Goal: Transaction & Acquisition: Book appointment/travel/reservation

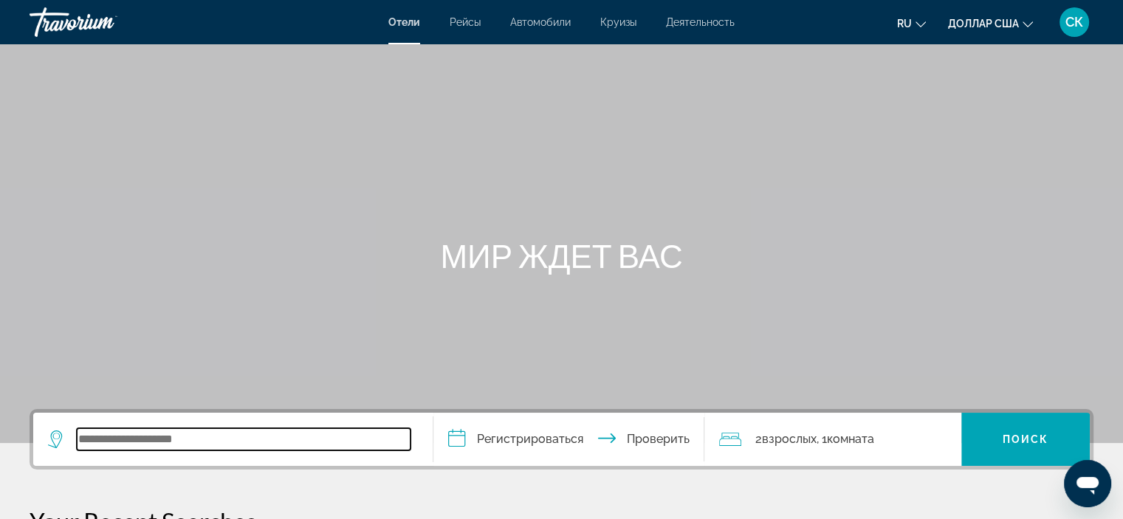
click at [207, 447] on input "Виджет поиска" at bounding box center [244, 439] width 334 height 22
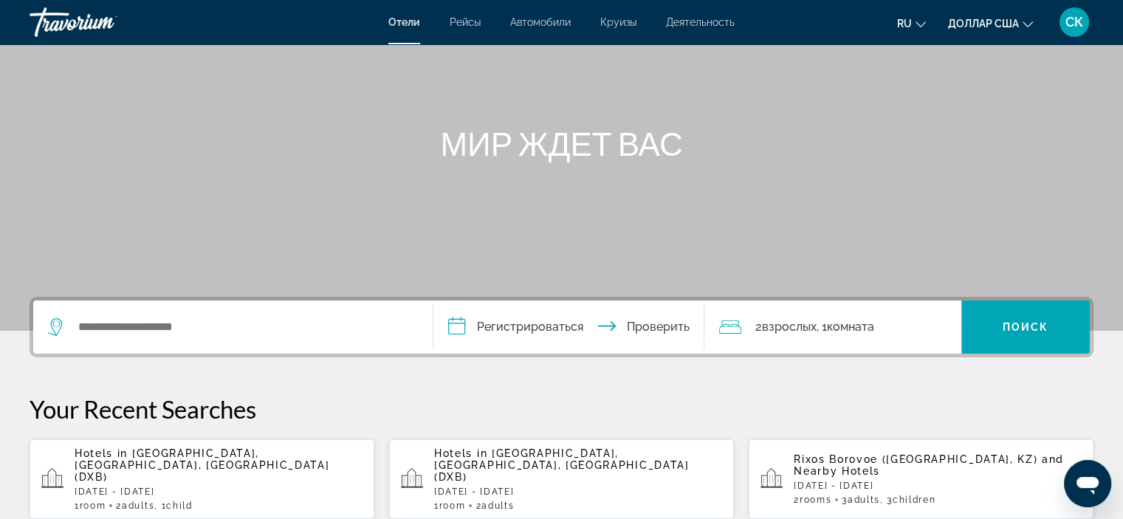
scroll to position [117, 0]
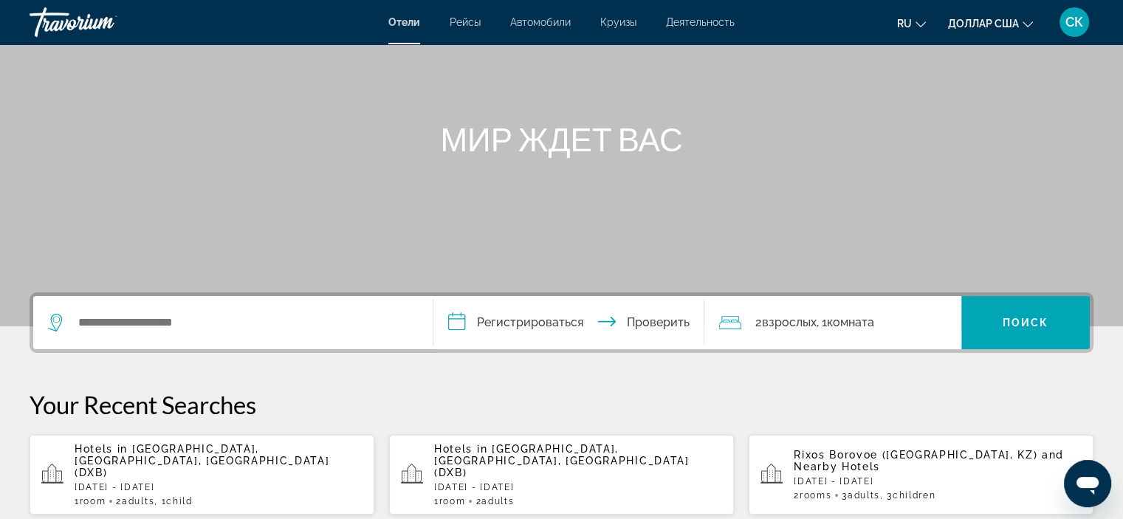
click at [300, 301] on div "Виджет поиска" at bounding box center [233, 322] width 370 height 53
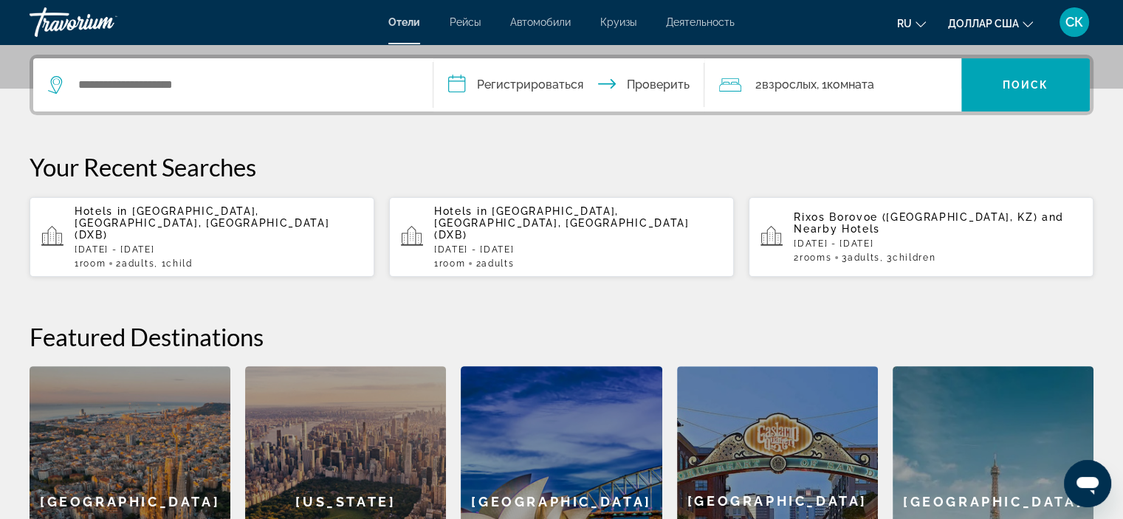
scroll to position [360, 0]
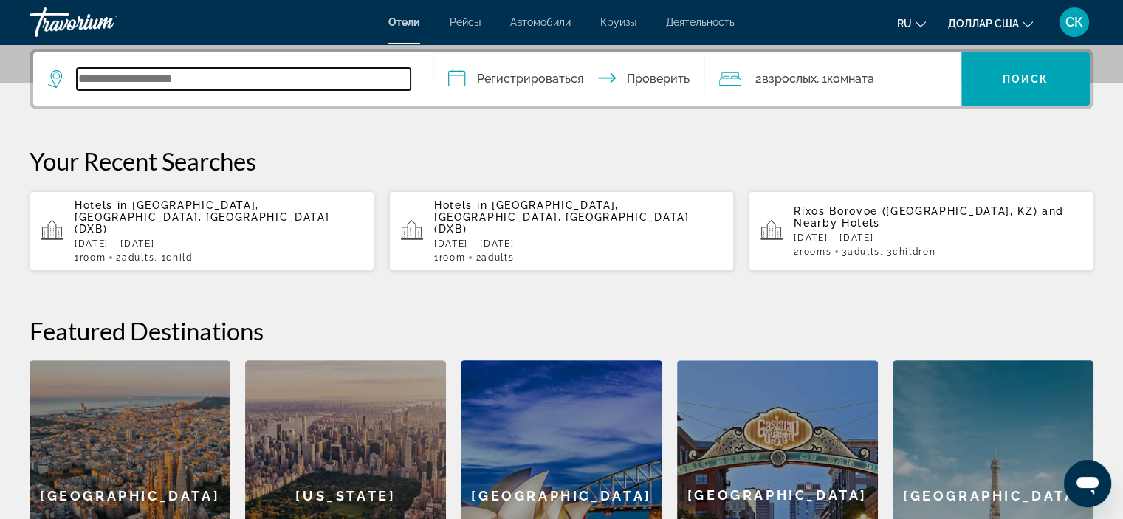
click at [224, 77] on input "Виджет поиска" at bounding box center [244, 79] width 334 height 22
type input "*****"
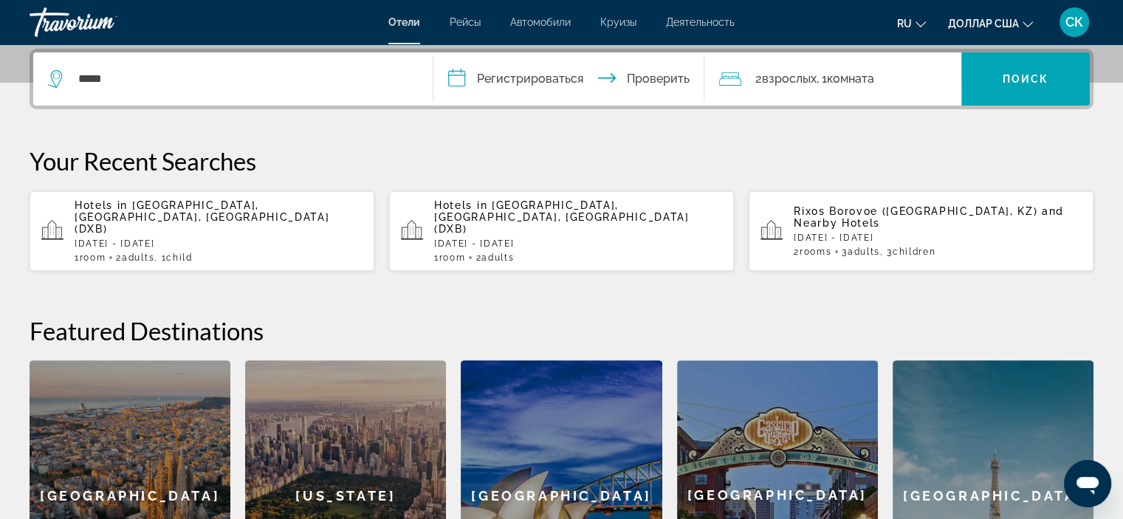
click at [306, 203] on span "[GEOGRAPHIC_DATA], [GEOGRAPHIC_DATA], [GEOGRAPHIC_DATA] (DXB)" at bounding box center [202, 216] width 255 height 35
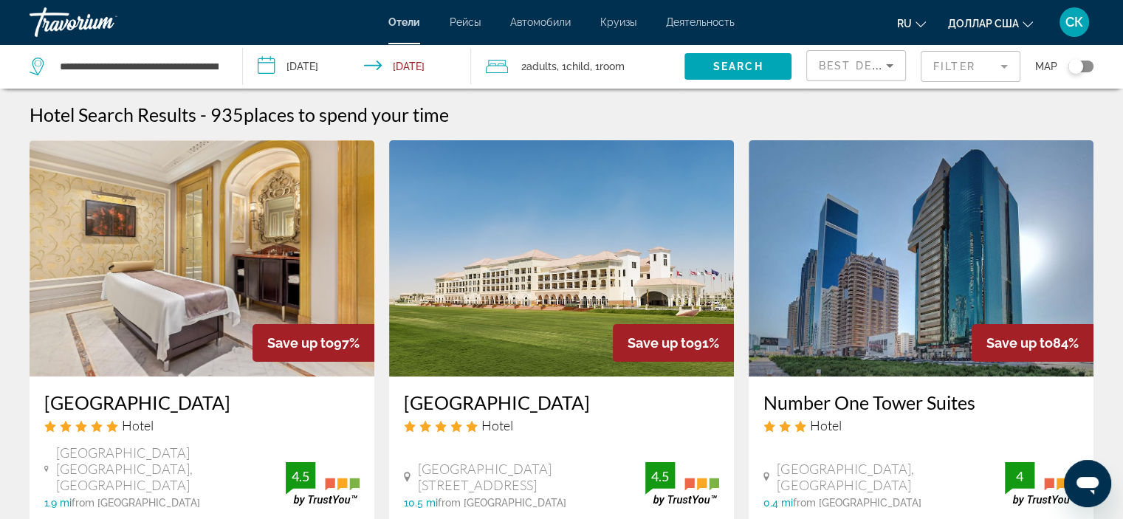
click at [640, 66] on div "2 Adult Adults , 1 Child Children , 1 Room rooms" at bounding box center [585, 66] width 199 height 21
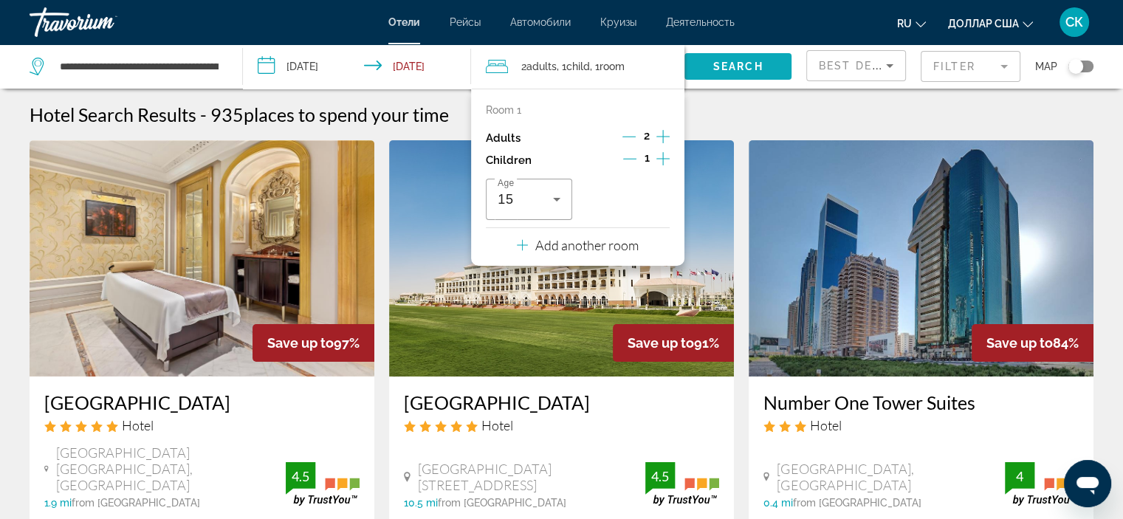
click at [757, 62] on span "Search" at bounding box center [738, 67] width 50 height 12
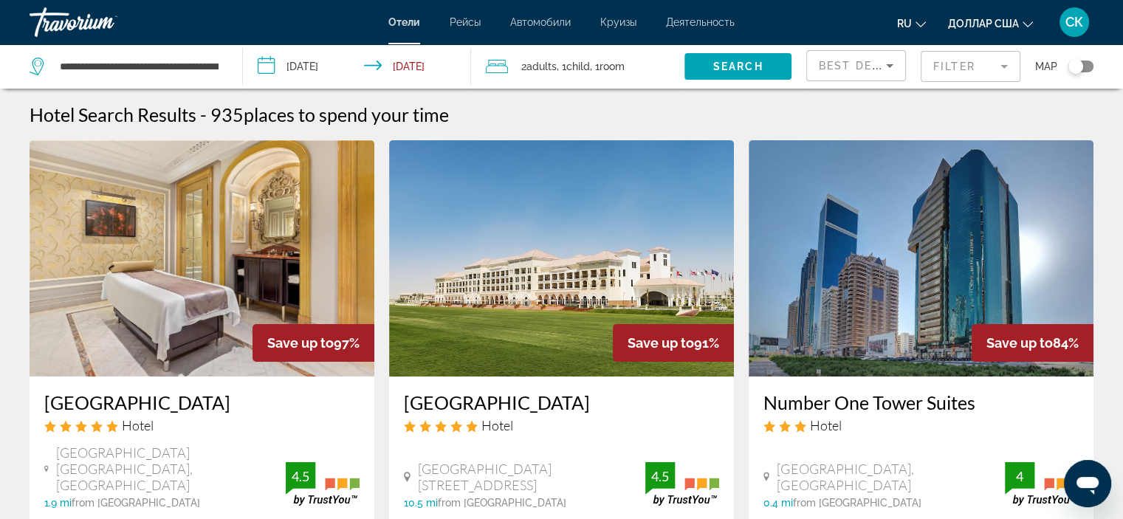
click at [222, 63] on div "**********" at bounding box center [129, 66] width 198 height 44
click at [221, 63] on div "**********" at bounding box center [129, 66] width 198 height 44
click at [222, 63] on div "**********" at bounding box center [129, 66] width 198 height 44
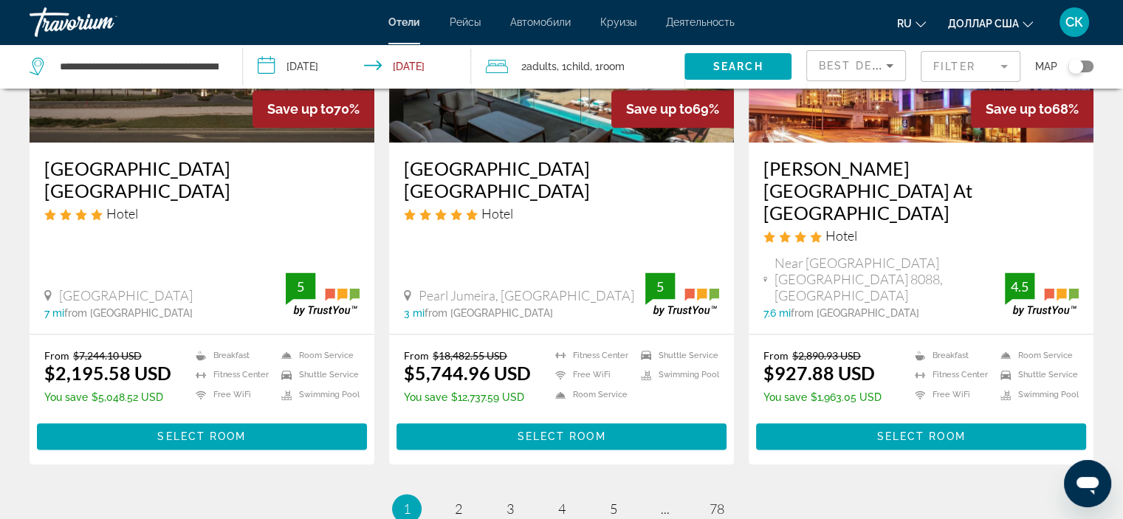
scroll to position [1883, 0]
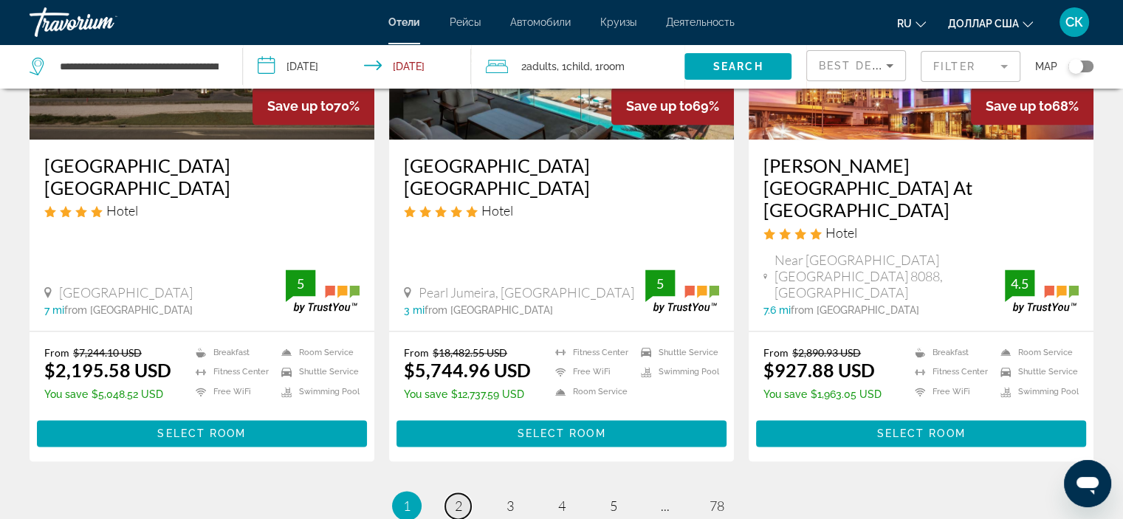
click at [464, 493] on link "page 2" at bounding box center [458, 506] width 26 height 26
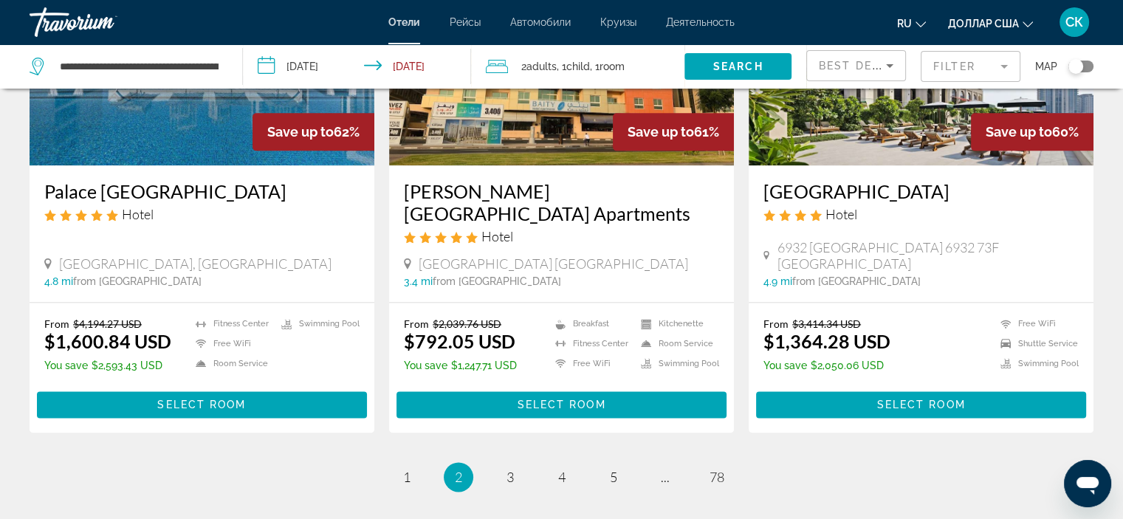
scroll to position [1860, 0]
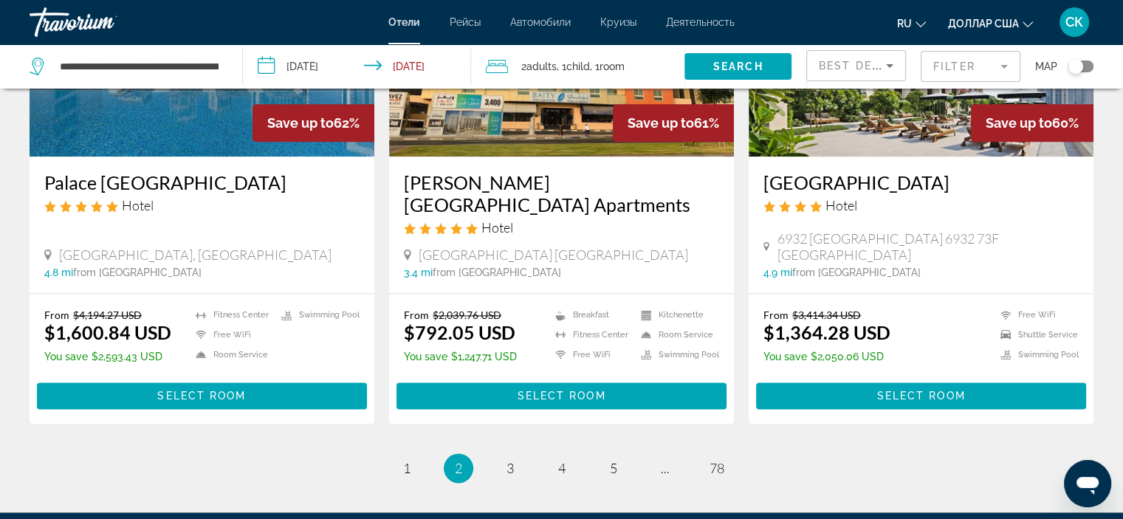
drag, startPoint x: 1128, startPoint y: 100, endPoint x: 24, endPoint y: 2, distance: 1107.9
click at [512, 460] on span "3" at bounding box center [509, 468] width 7 height 16
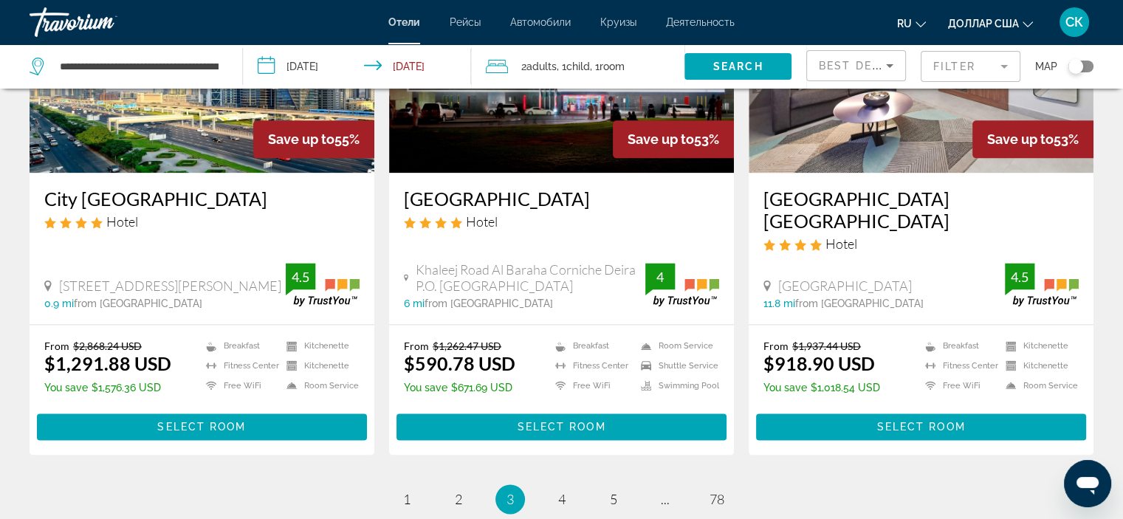
scroll to position [1865, 0]
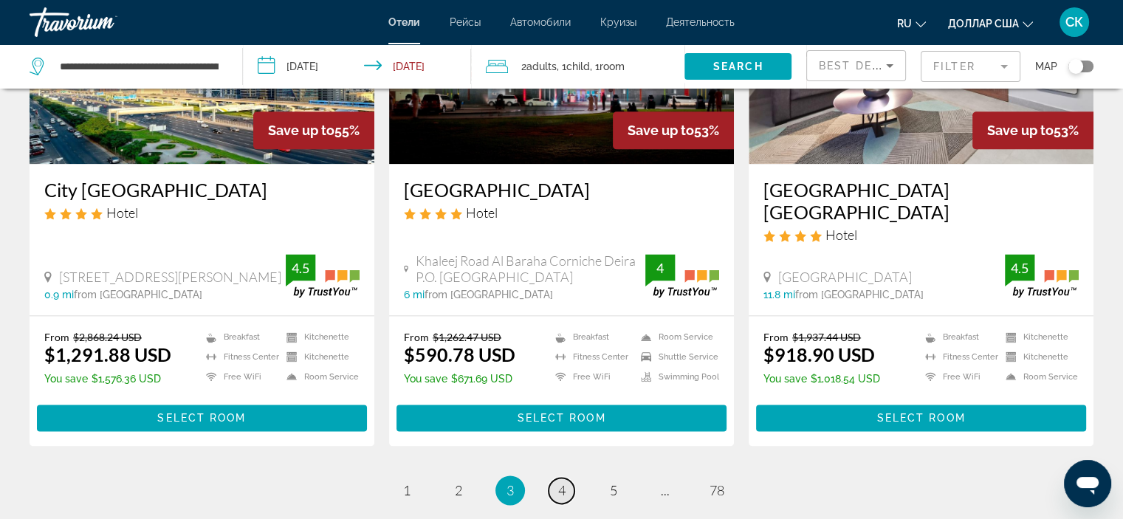
click at [568, 478] on link "page 4" at bounding box center [561, 491] width 26 height 26
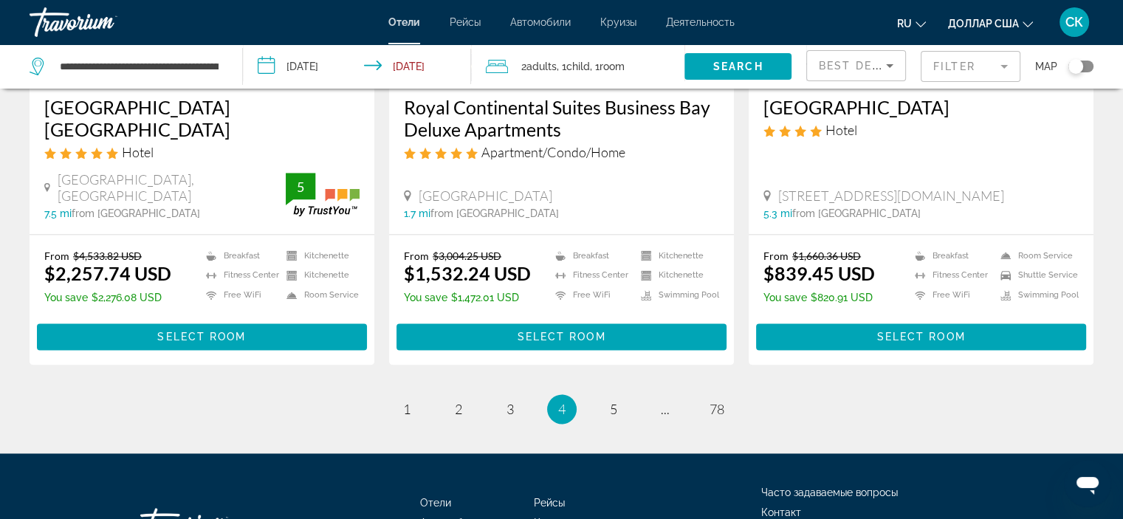
scroll to position [1918, 0]
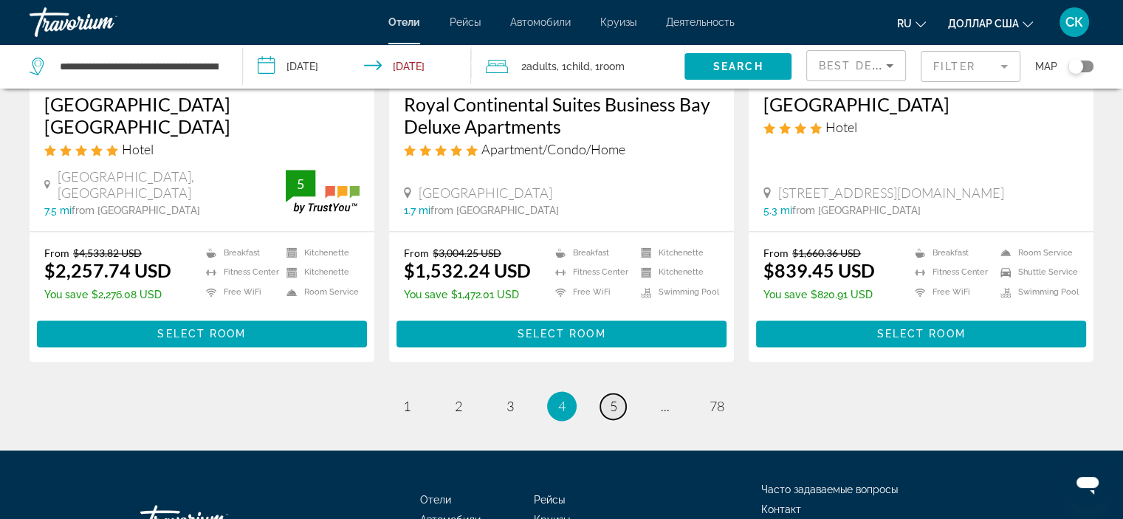
click at [614, 398] on span "5" at bounding box center [613, 406] width 7 height 16
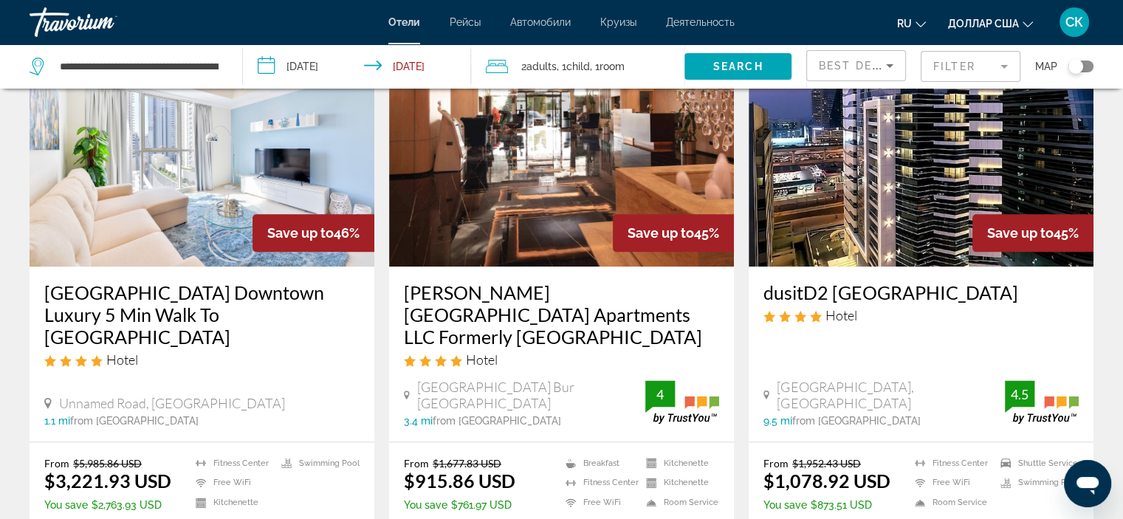
scroll to position [2017, 0]
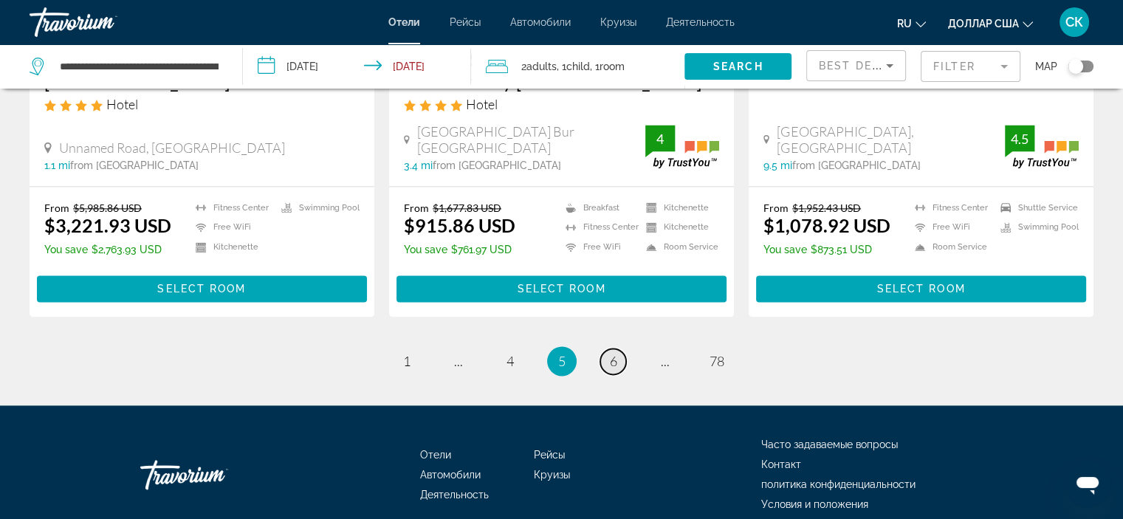
click at [614, 353] on span "6" at bounding box center [613, 361] width 7 height 16
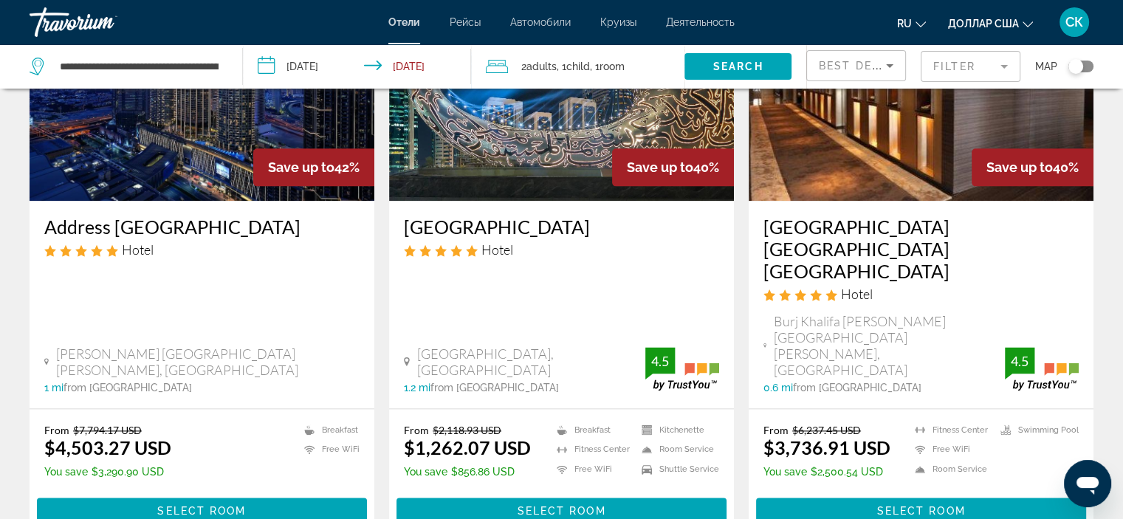
scroll to position [1895, 0]
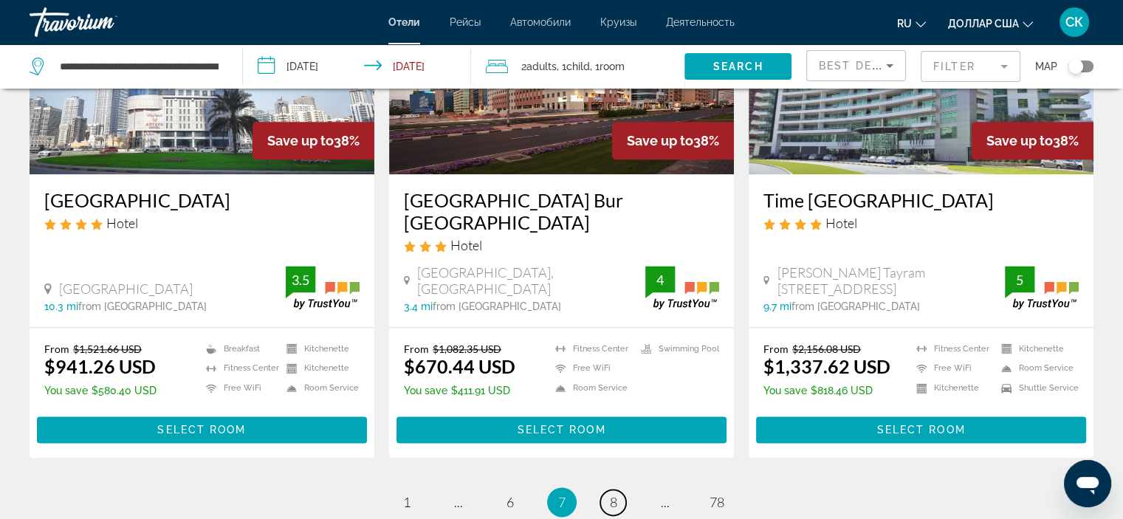
scroll to position [1940, 0]
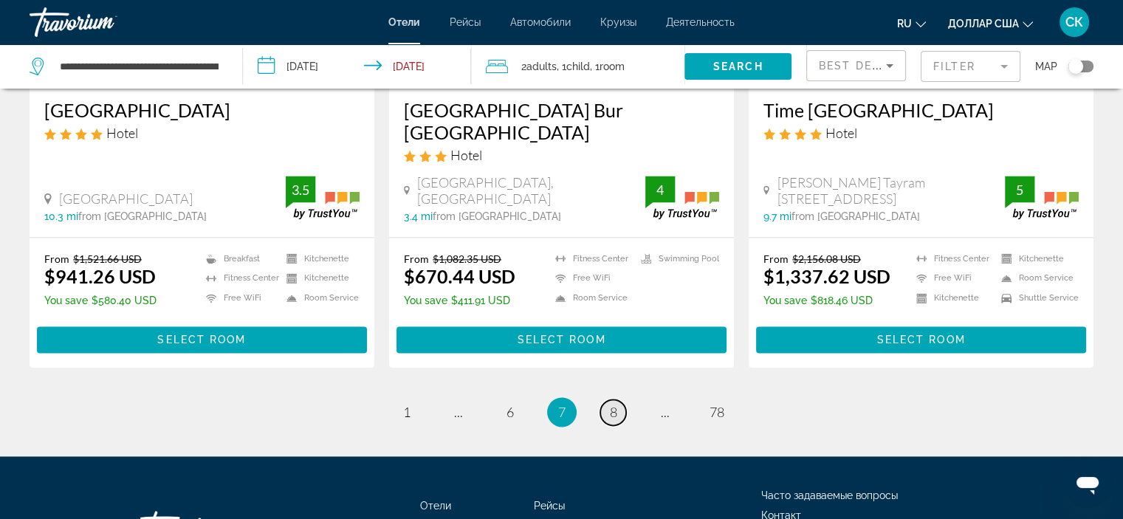
click at [613, 404] on span "8" at bounding box center [613, 412] width 7 height 16
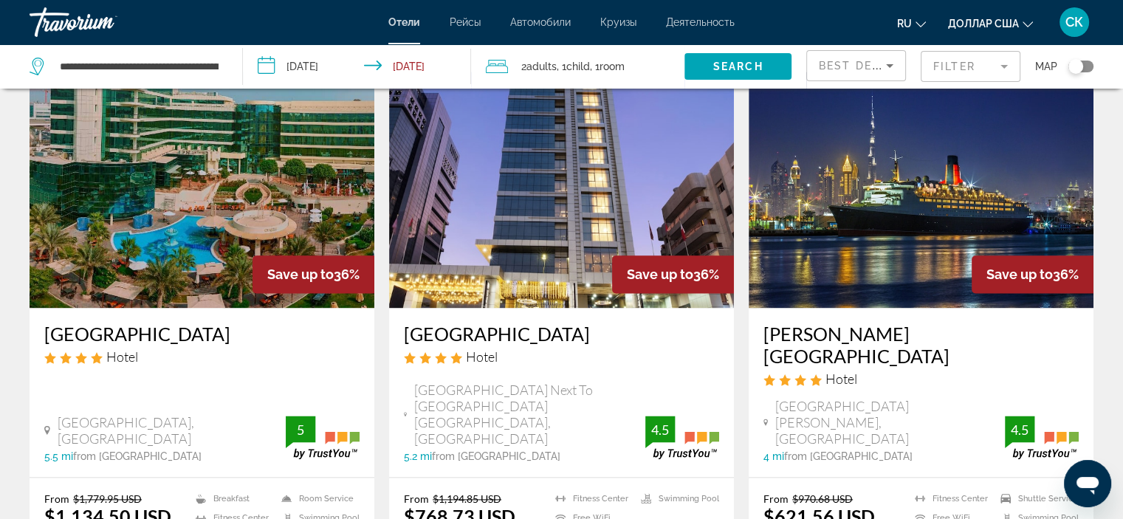
scroll to position [1980, 0]
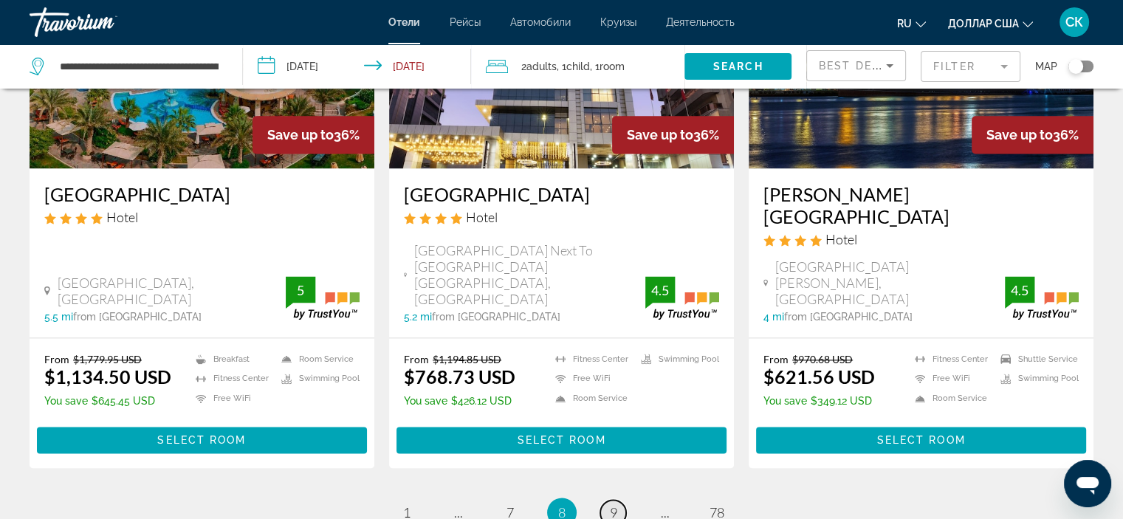
click at [616, 504] on span "9" at bounding box center [613, 512] width 7 height 16
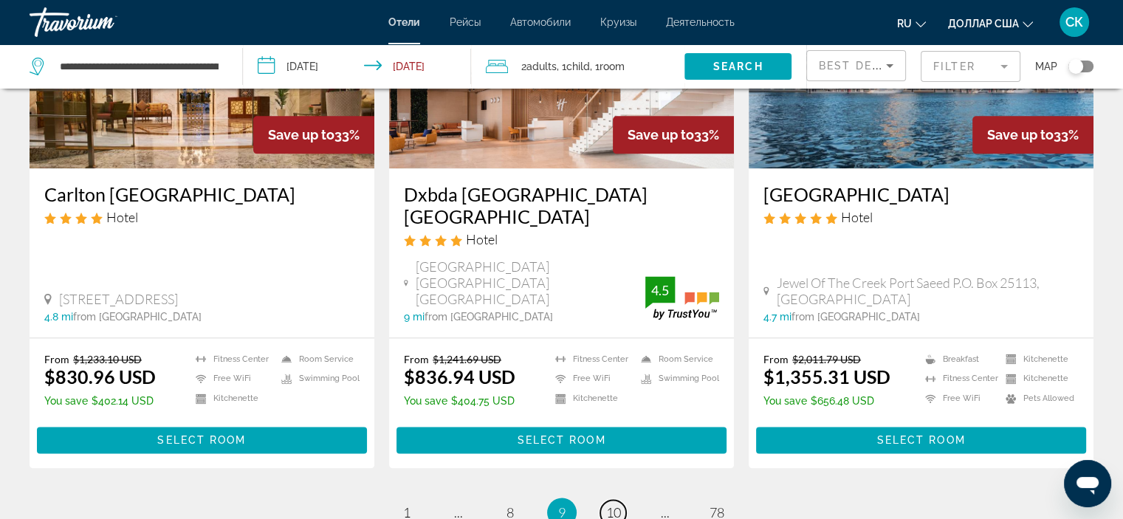
scroll to position [1875, 0]
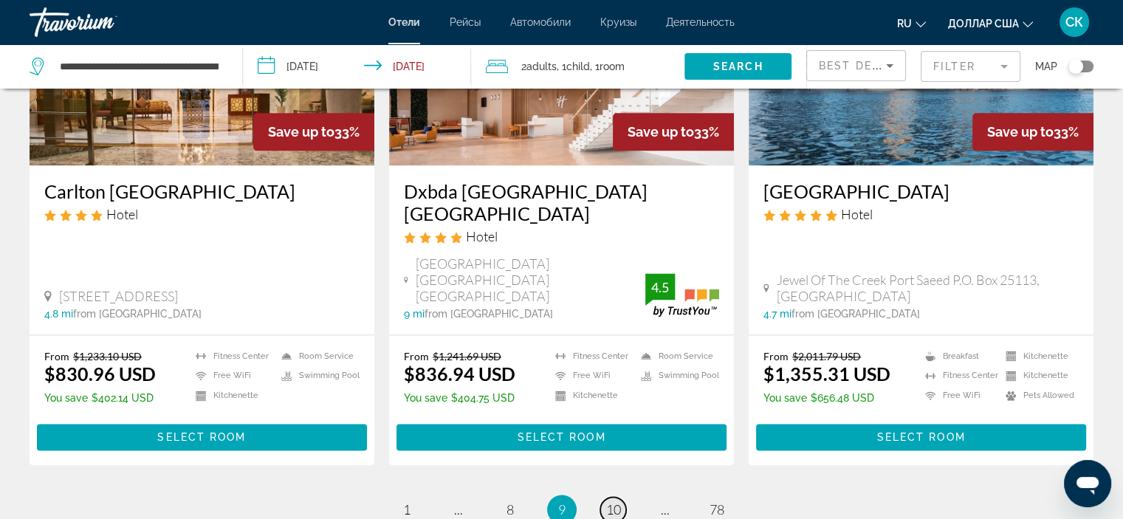
click at [608, 501] on span "10" at bounding box center [613, 509] width 15 height 16
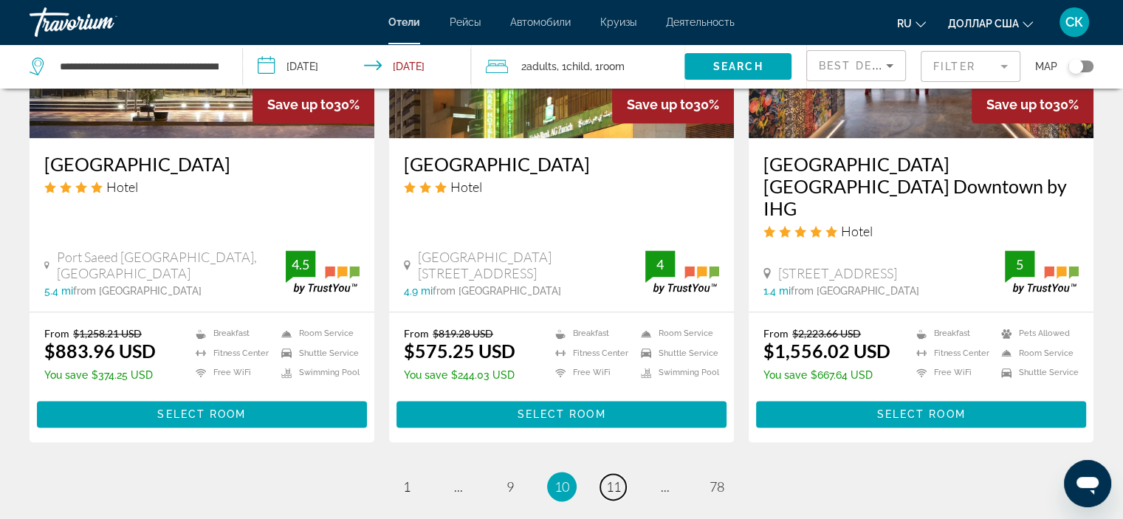
scroll to position [1929, 0]
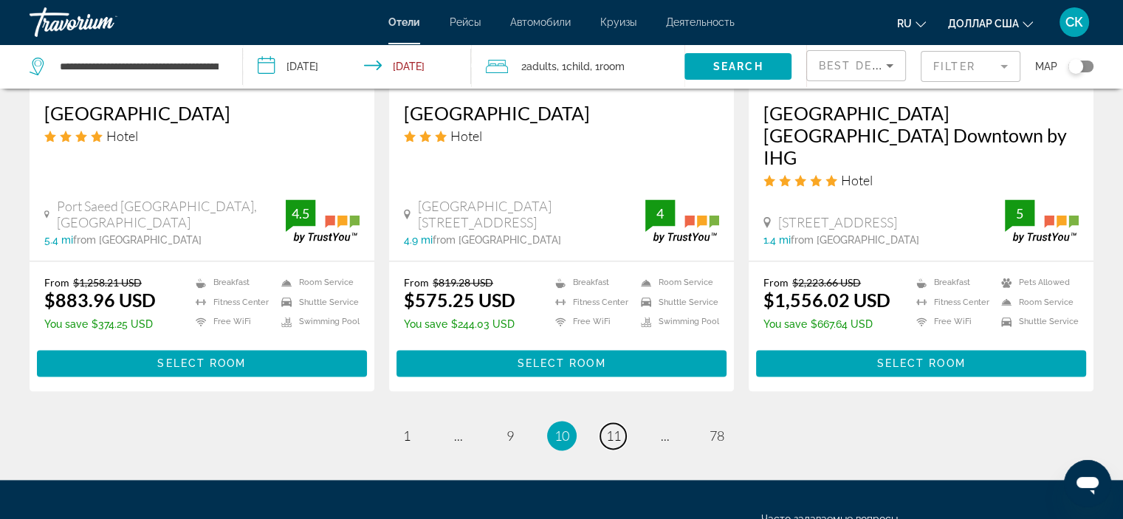
drag, startPoint x: 1130, startPoint y: 94, endPoint x: 30, endPoint y: 17, distance: 1103.4
click at [220, 64] on div "**********" at bounding box center [129, 66] width 198 height 44
click at [611, 427] on span "11" at bounding box center [613, 435] width 15 height 16
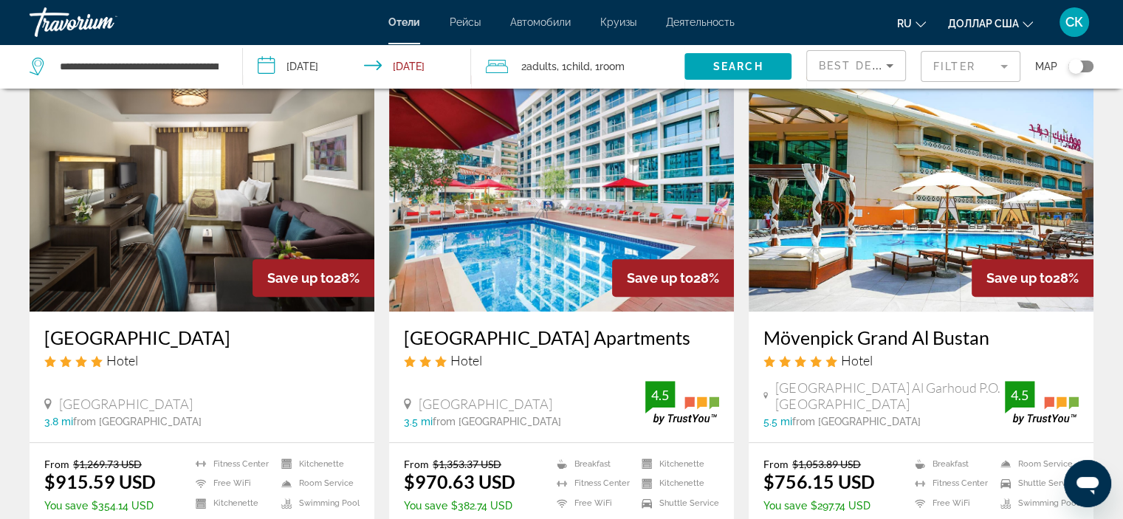
scroll to position [611, 0]
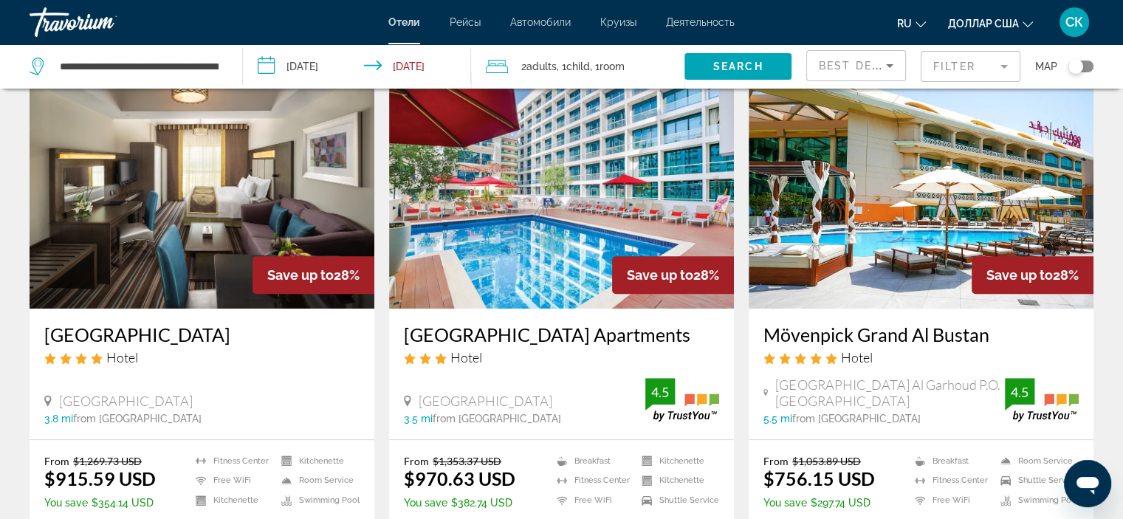
click at [968, 202] on img "Основное содержание" at bounding box center [921, 190] width 345 height 236
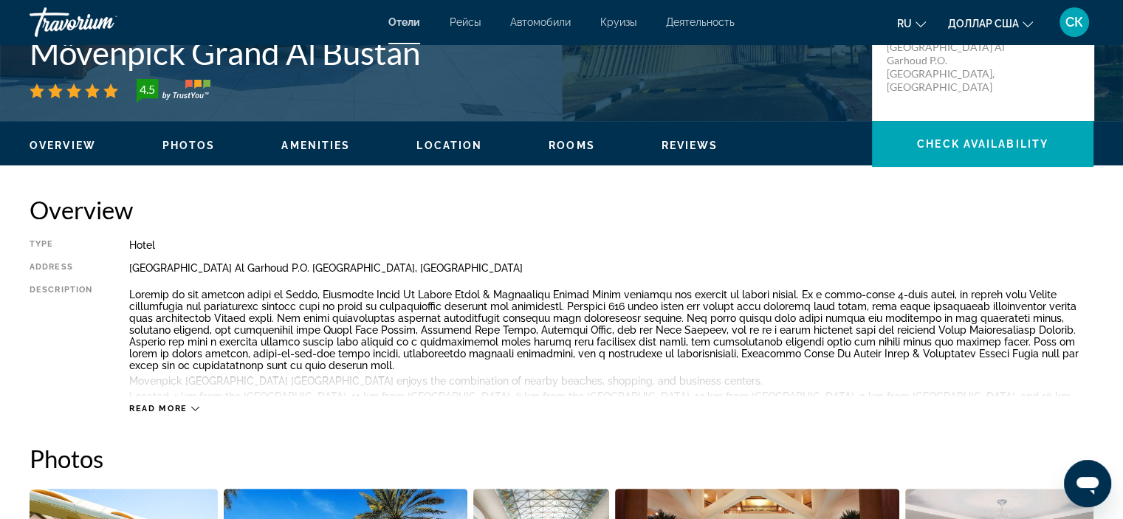
scroll to position [374, 0]
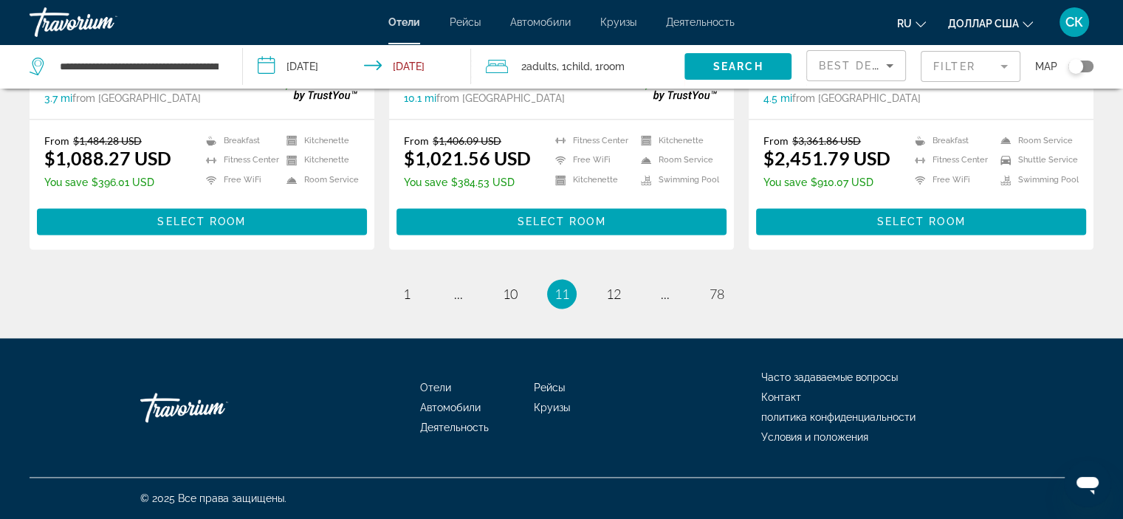
scroll to position [2012, 0]
click at [620, 292] on span "12" at bounding box center [613, 294] width 15 height 16
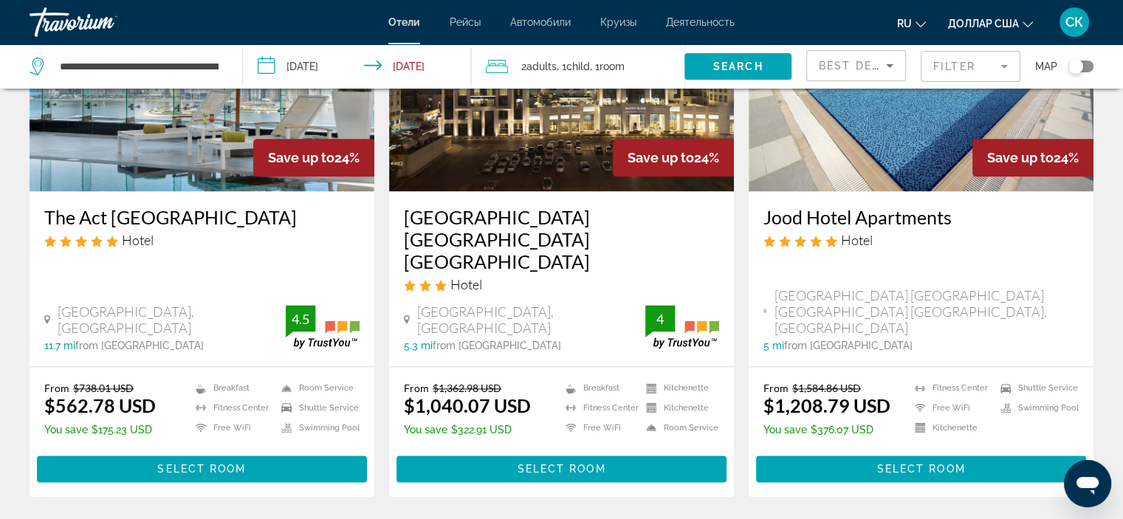
scroll to position [1936, 0]
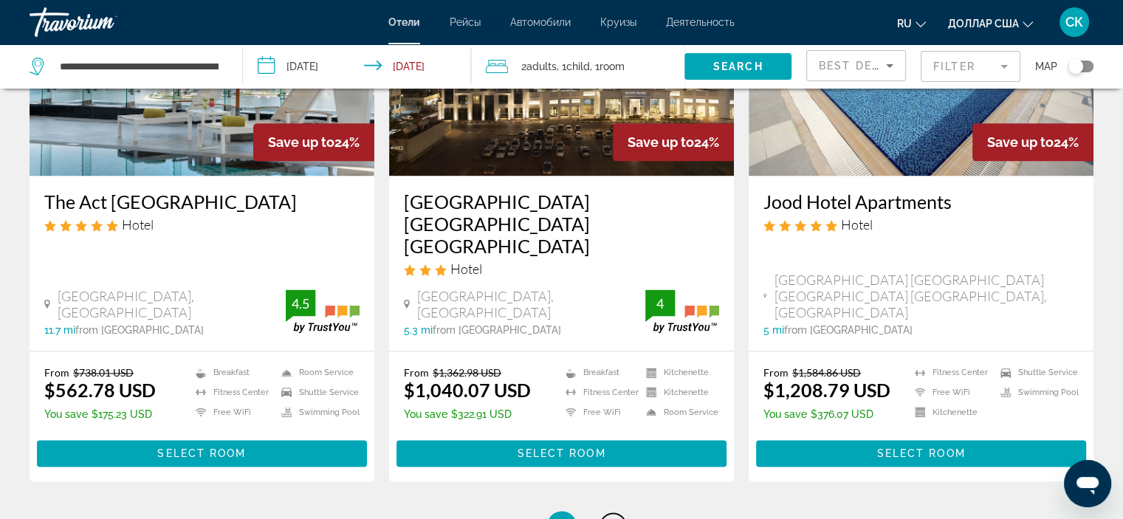
drag, startPoint x: 1128, startPoint y: 91, endPoint x: 18, endPoint y: 0, distance: 1114.0
click at [615, 517] on span "13" at bounding box center [613, 525] width 15 height 16
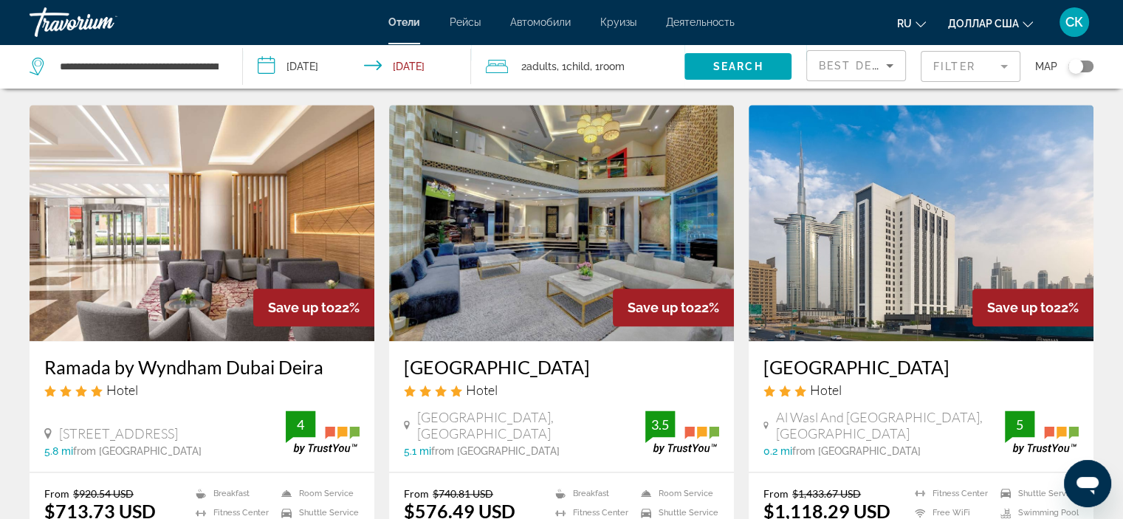
scroll to position [1696, 0]
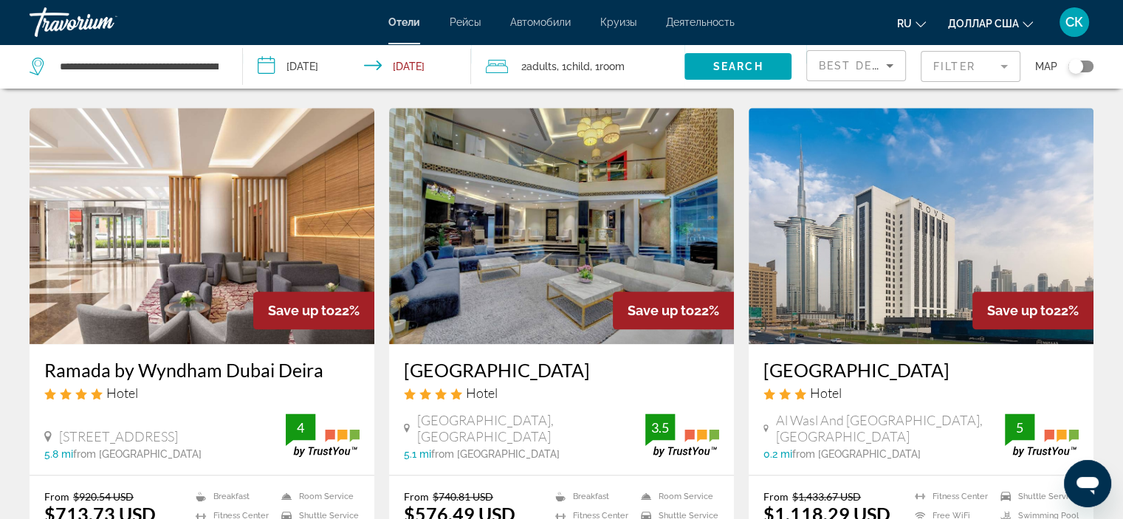
click at [614, 212] on img "Основное содержание" at bounding box center [561, 226] width 345 height 236
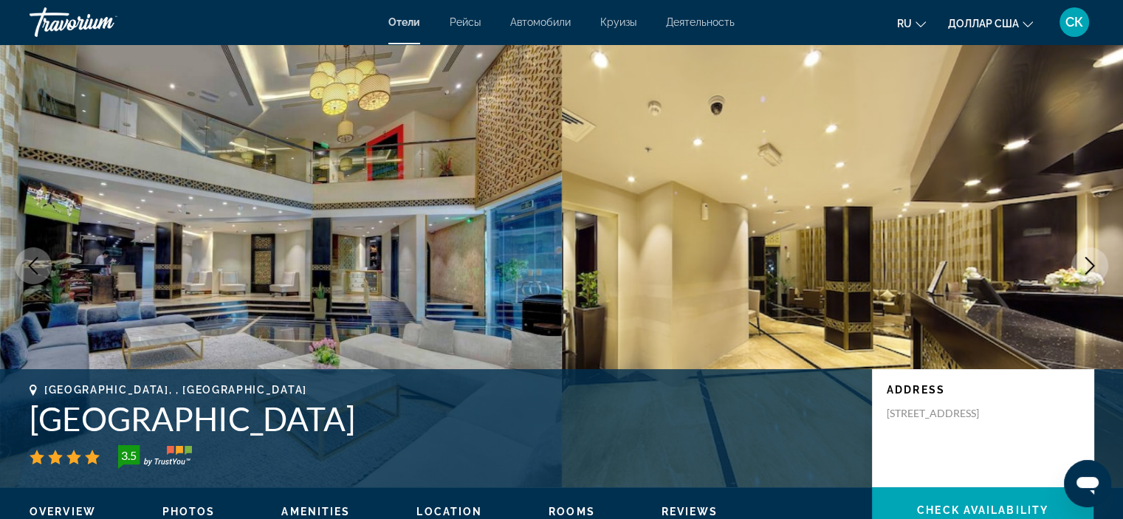
click at [1080, 278] on button "Next image" at bounding box center [1089, 265] width 37 height 37
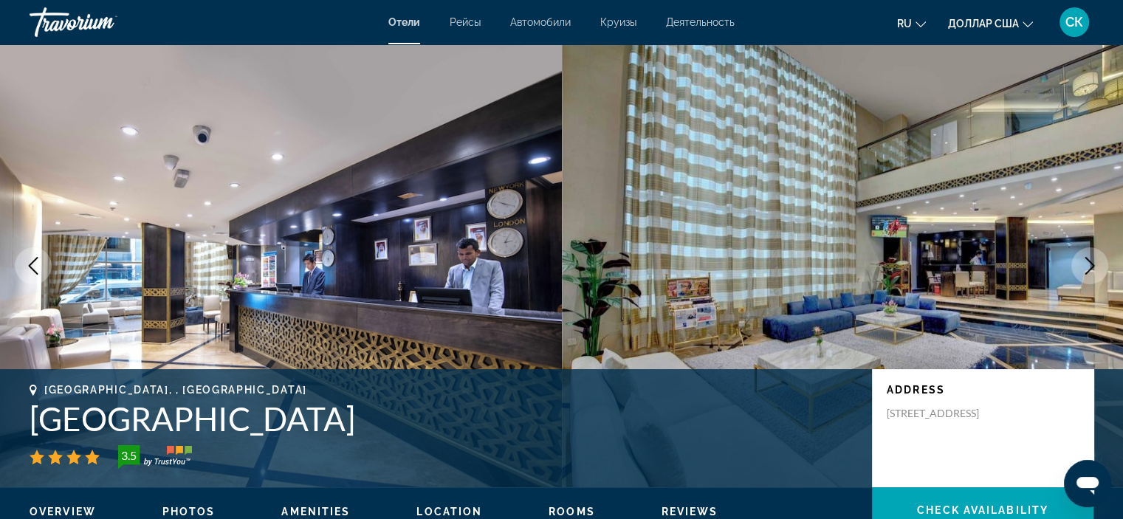
click at [1080, 278] on button "Next image" at bounding box center [1089, 265] width 37 height 37
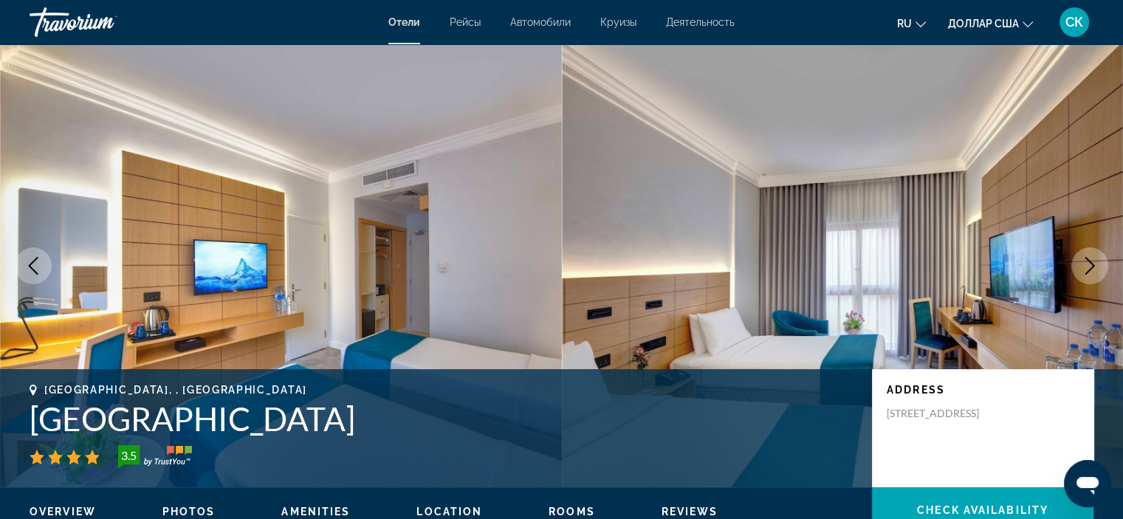
click at [1080, 278] on button "Next image" at bounding box center [1089, 265] width 37 height 37
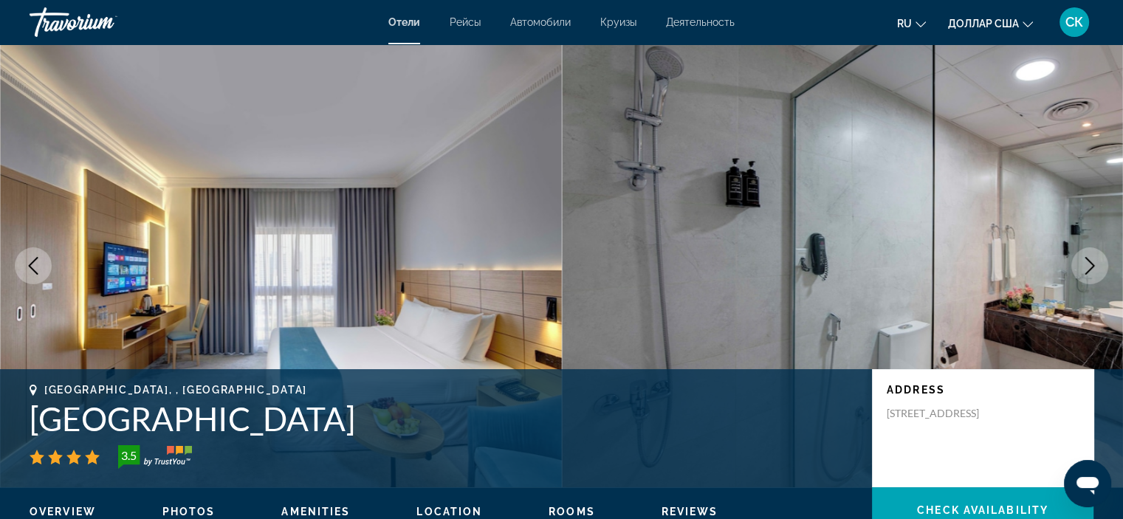
click at [1080, 278] on button "Next image" at bounding box center [1089, 265] width 37 height 37
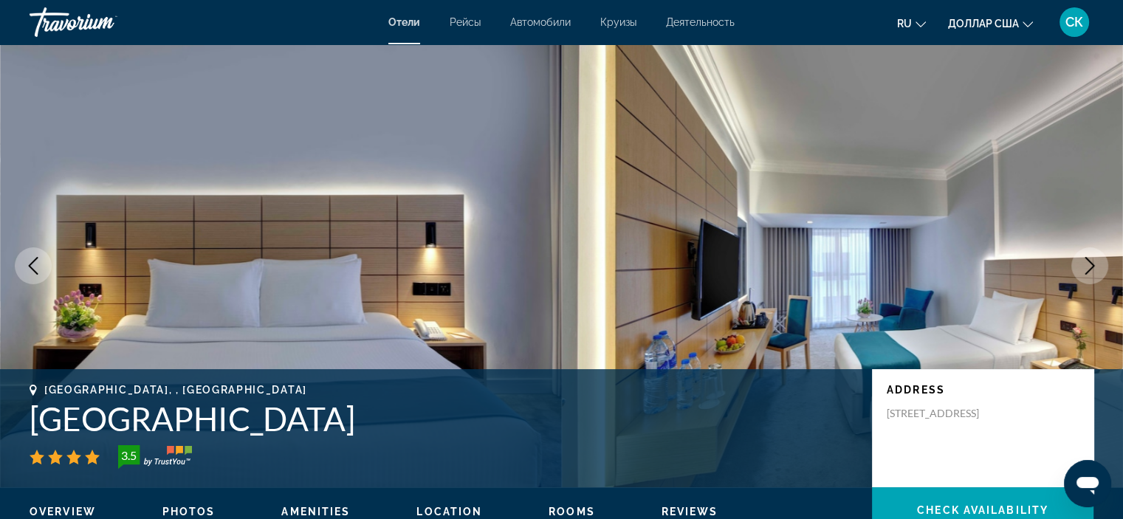
click at [1080, 278] on button "Next image" at bounding box center [1089, 265] width 37 height 37
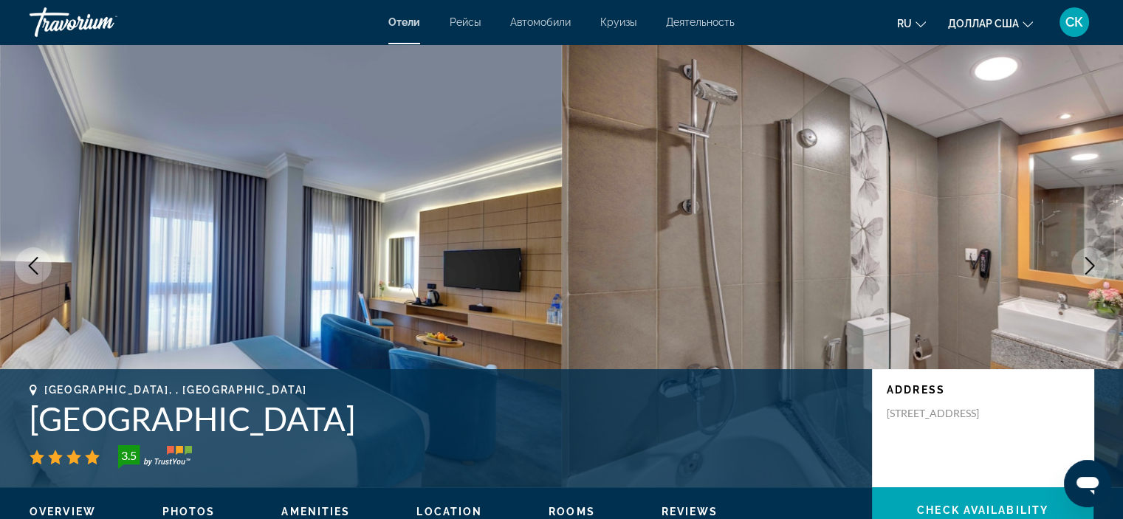
click at [1080, 278] on button "Next image" at bounding box center [1089, 265] width 37 height 37
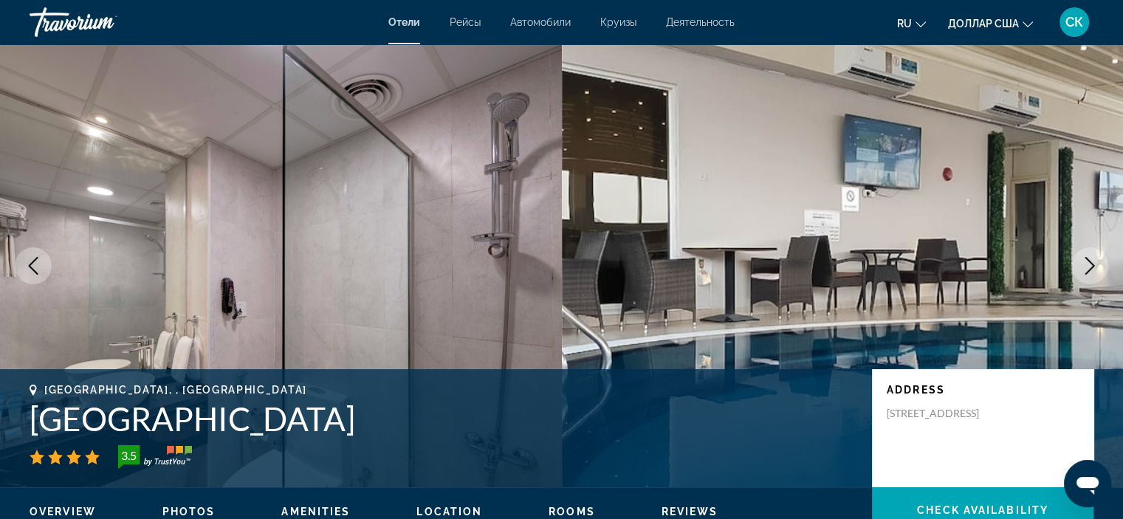
click at [1080, 278] on button "Next image" at bounding box center [1089, 265] width 37 height 37
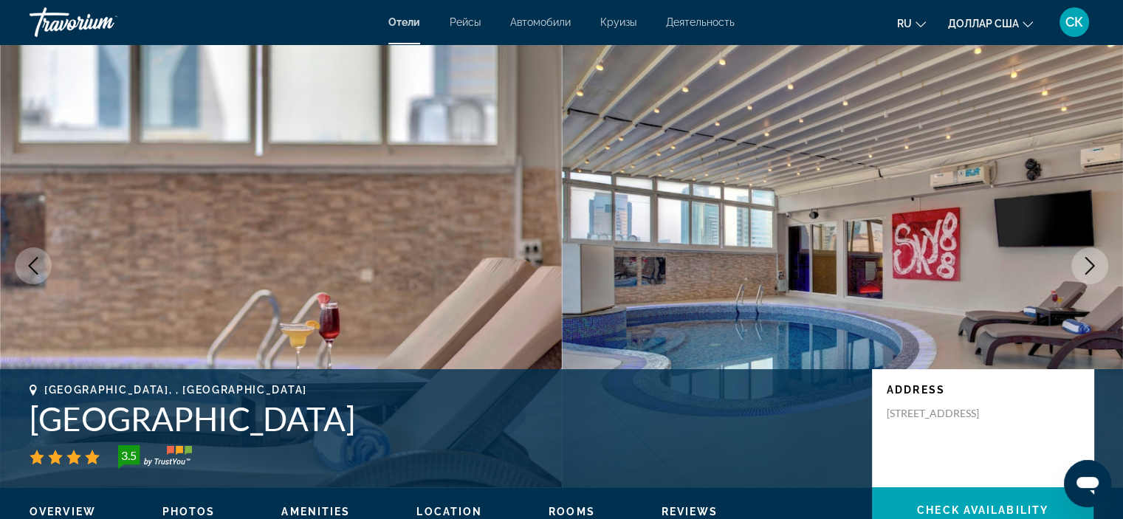
click at [1080, 278] on button "Next image" at bounding box center [1089, 265] width 37 height 37
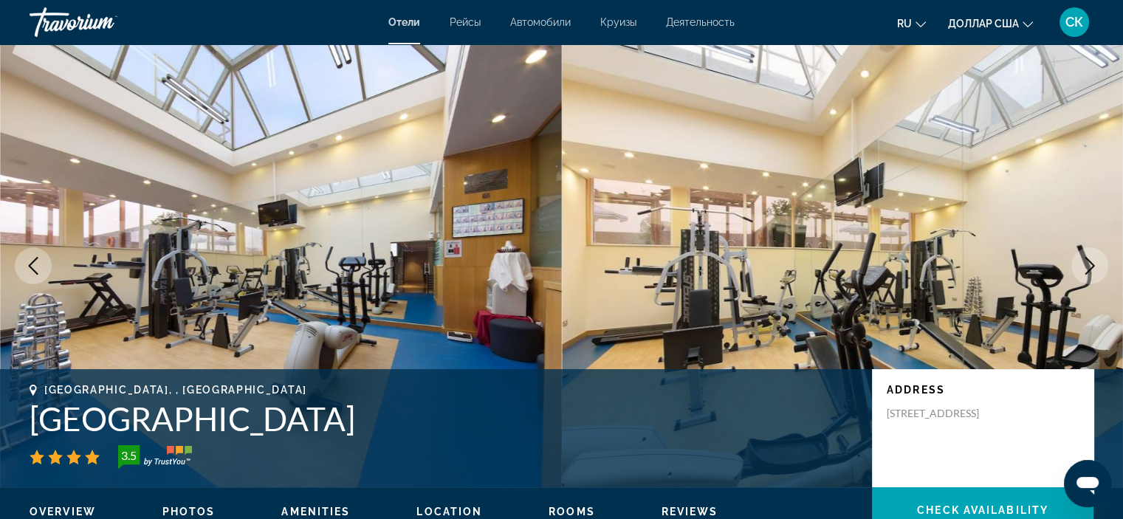
click at [1080, 278] on button "Next image" at bounding box center [1089, 265] width 37 height 37
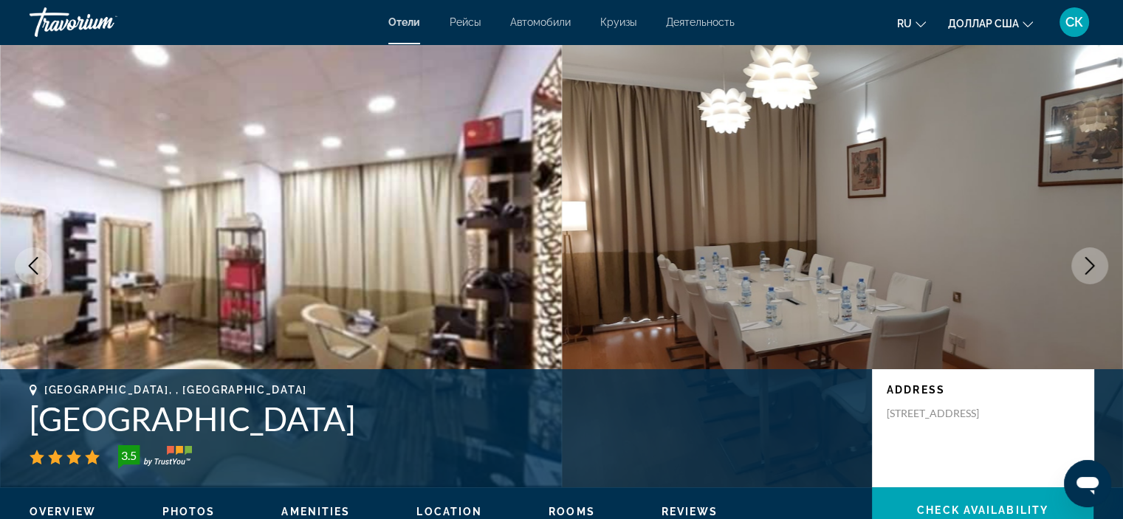
click at [1090, 259] on icon "Next image" at bounding box center [1090, 266] width 18 height 18
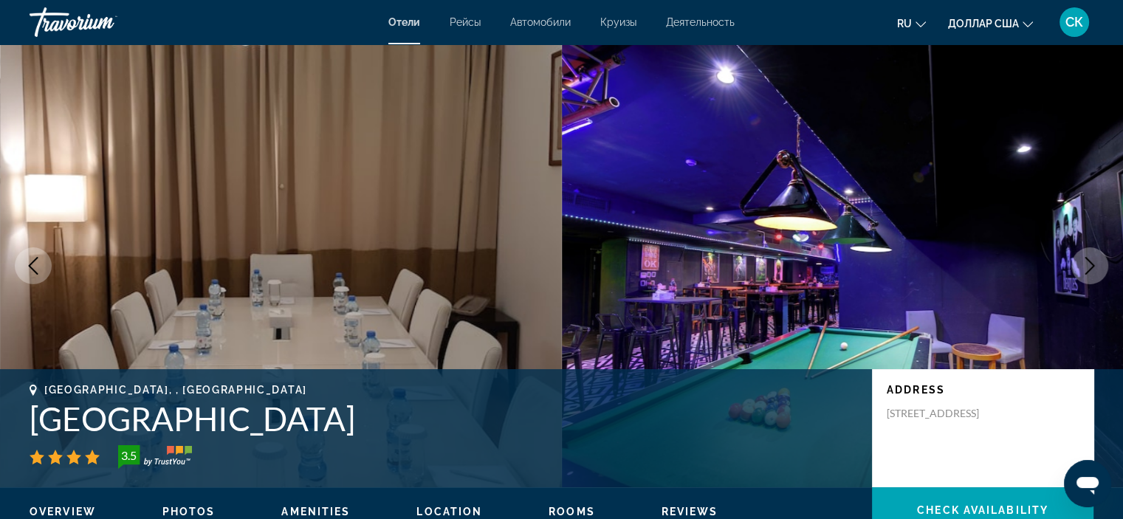
click at [1090, 259] on icon "Next image" at bounding box center [1090, 266] width 18 height 18
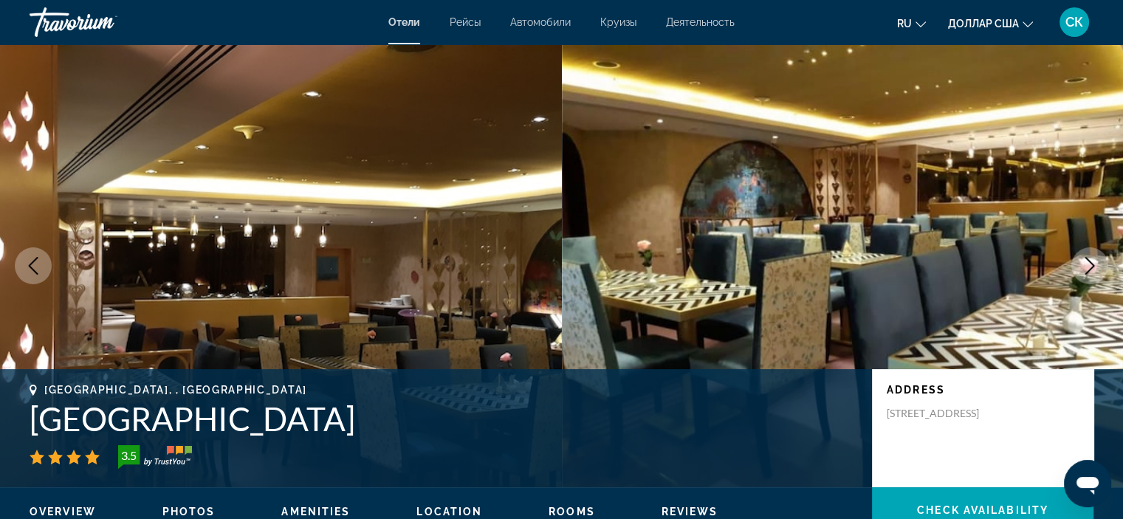
click at [1090, 259] on icon "Next image" at bounding box center [1090, 266] width 18 height 18
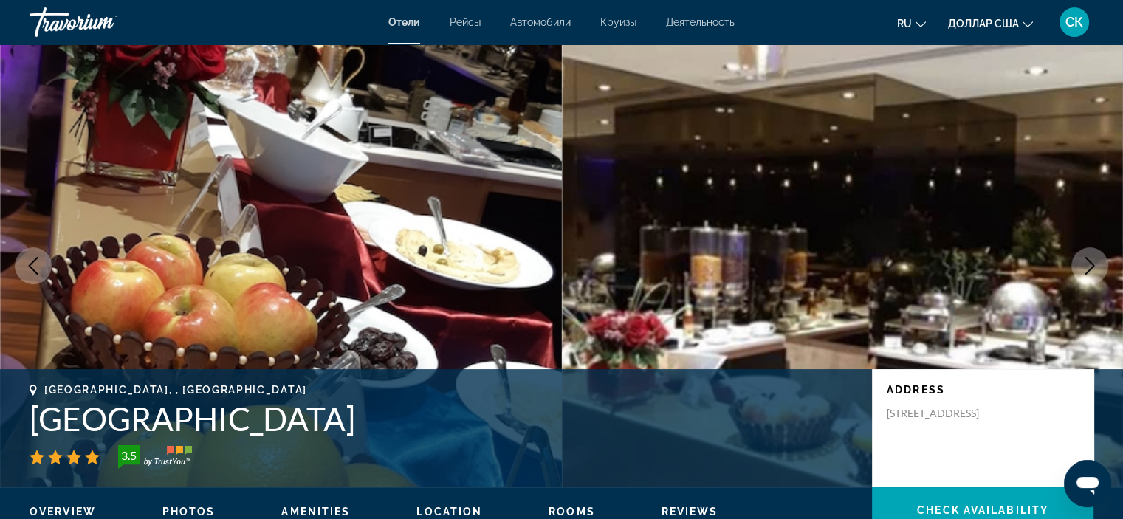
click at [1090, 259] on icon "Next image" at bounding box center [1090, 266] width 18 height 18
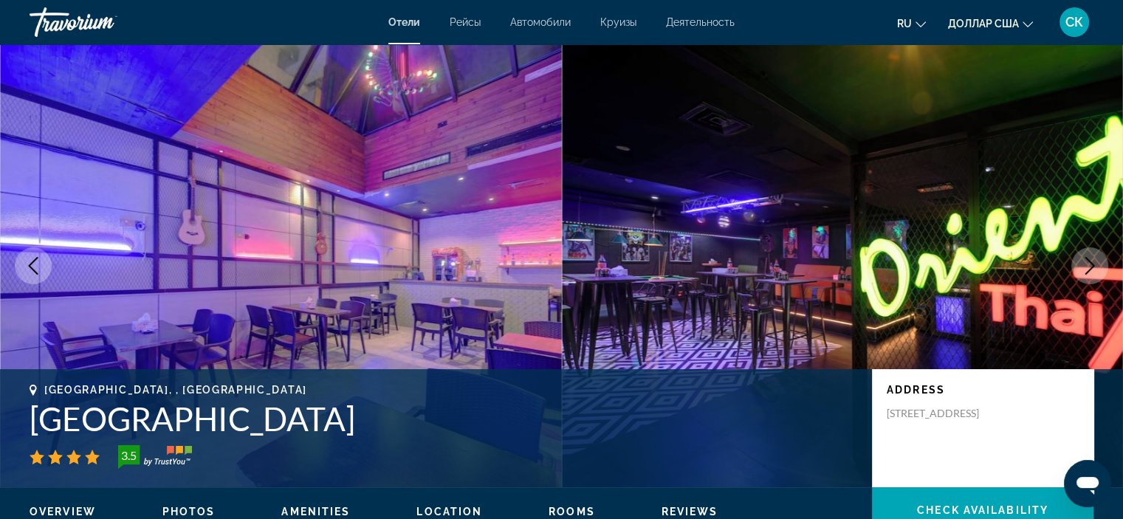
click at [1090, 259] on icon "Next image" at bounding box center [1090, 266] width 18 height 18
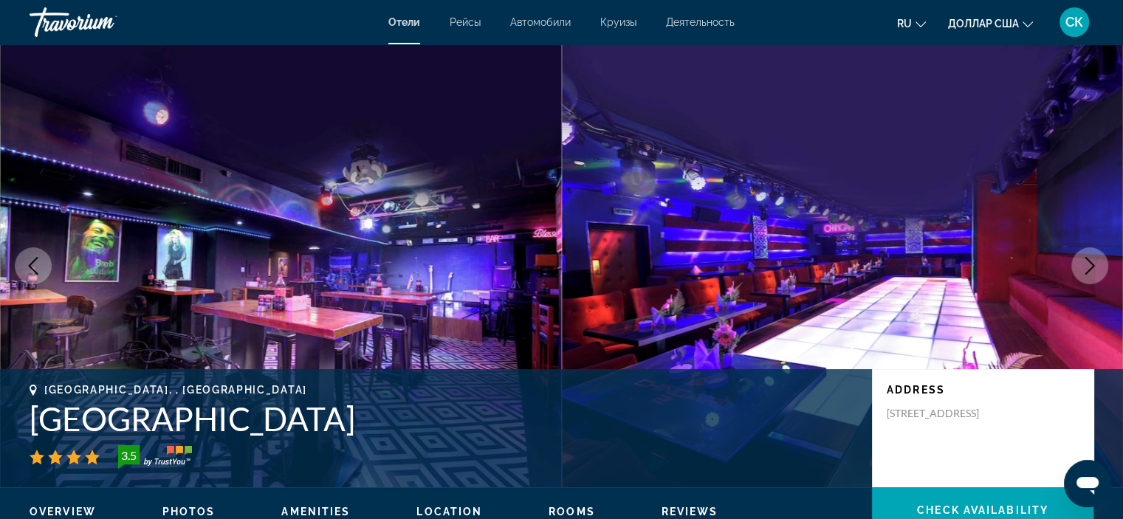
click at [1090, 259] on icon "Next image" at bounding box center [1090, 266] width 18 height 18
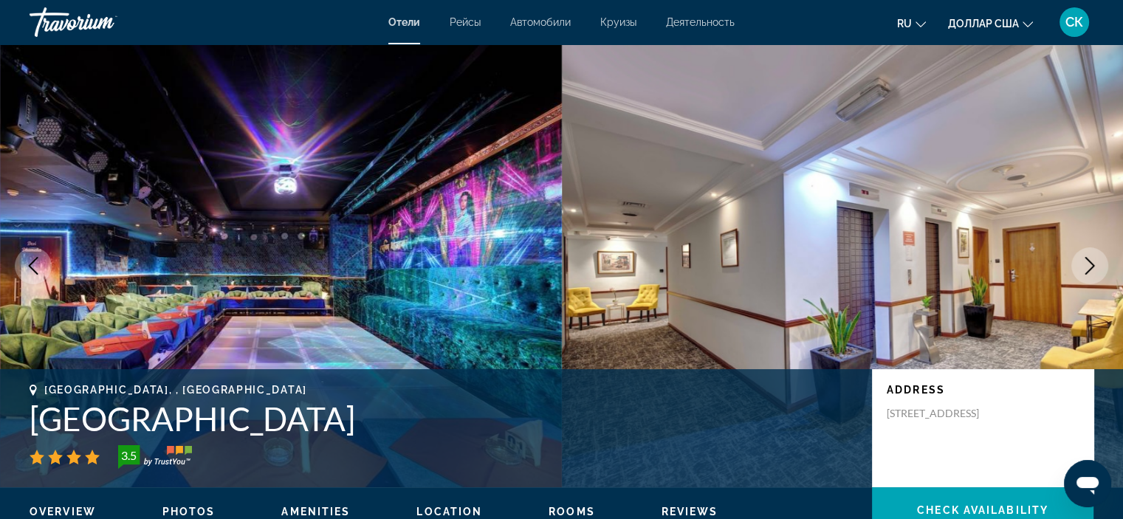
click at [1090, 259] on icon "Next image" at bounding box center [1090, 266] width 18 height 18
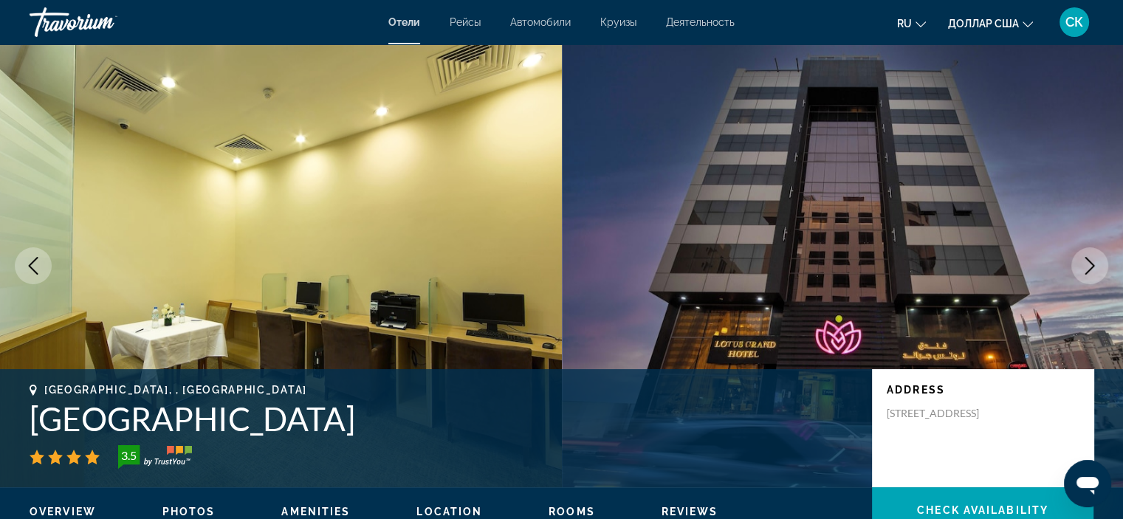
click at [1090, 259] on icon "Next image" at bounding box center [1090, 266] width 18 height 18
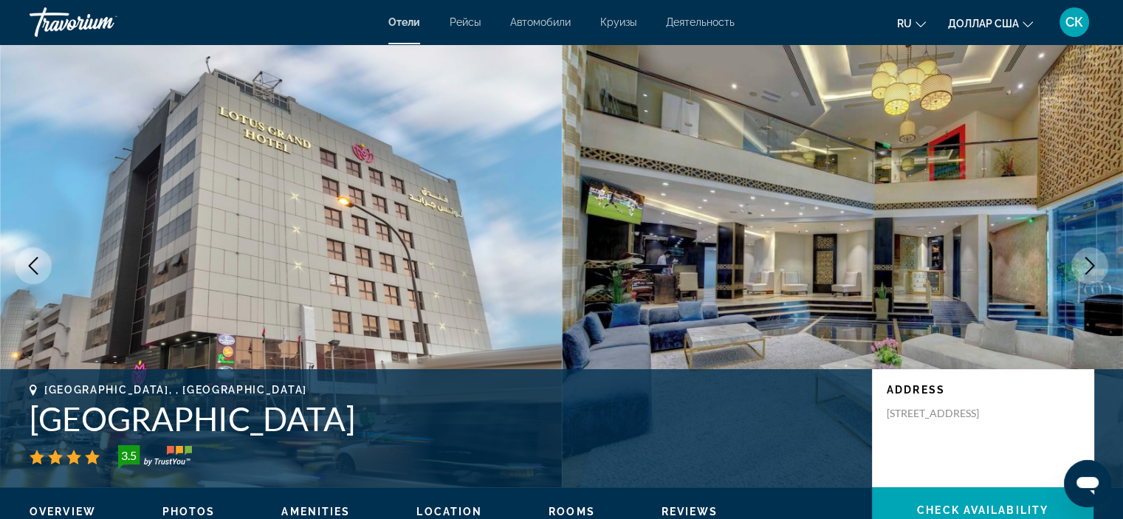
click at [1090, 259] on icon "Next image" at bounding box center [1090, 266] width 18 height 18
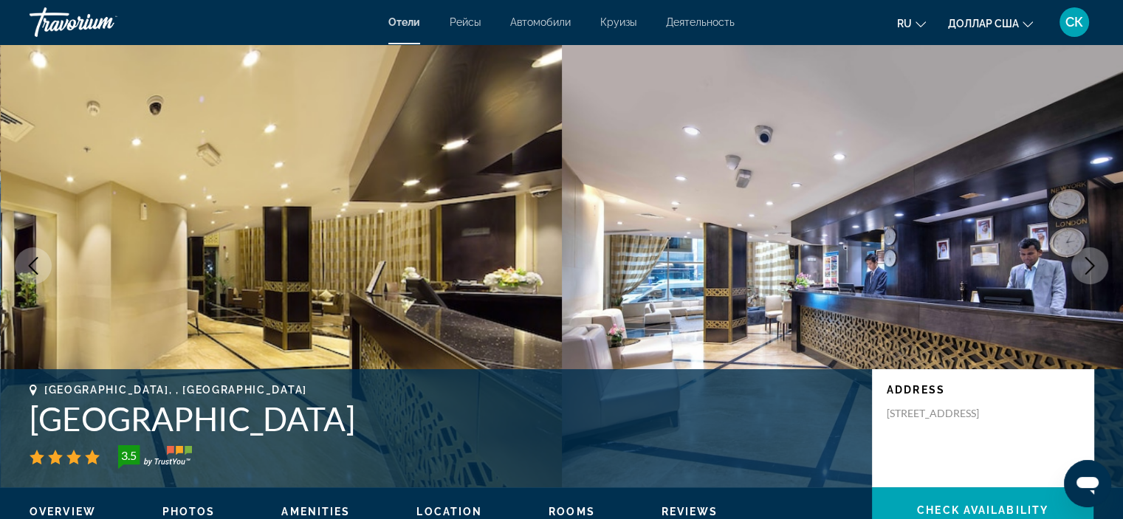
click at [1090, 259] on icon "Next image" at bounding box center [1090, 266] width 18 height 18
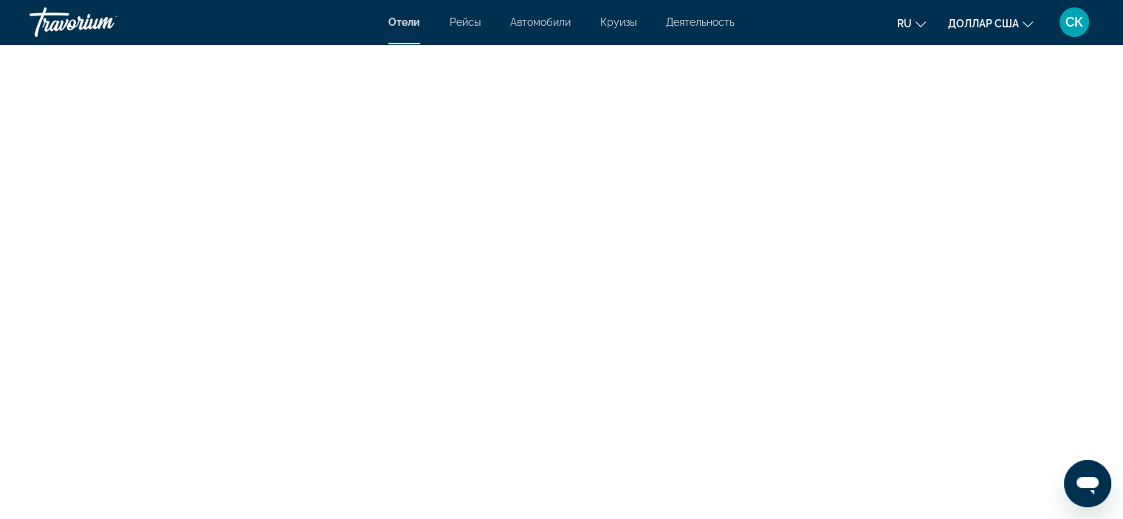
scroll to position [2361, 0]
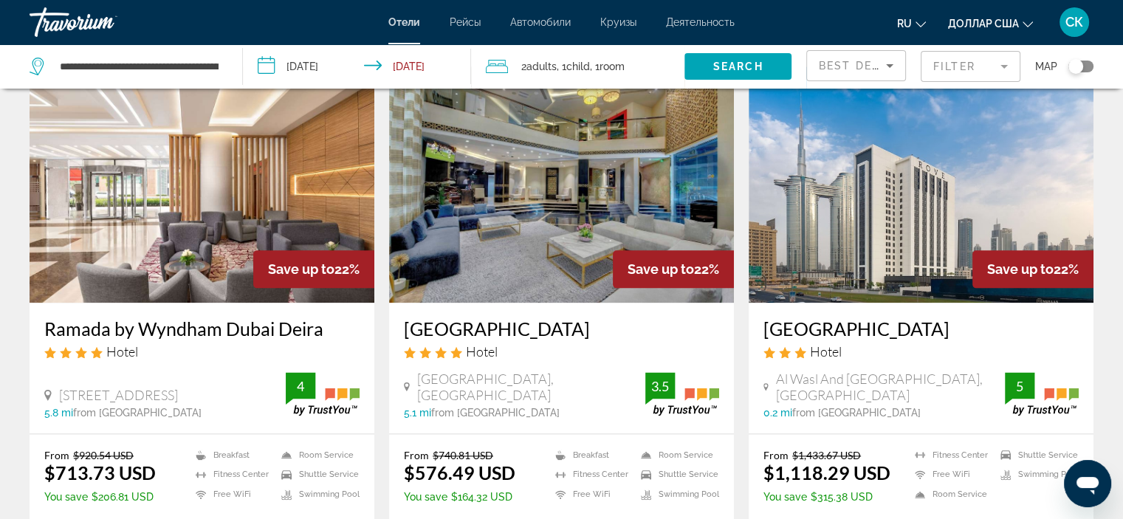
scroll to position [1750, 0]
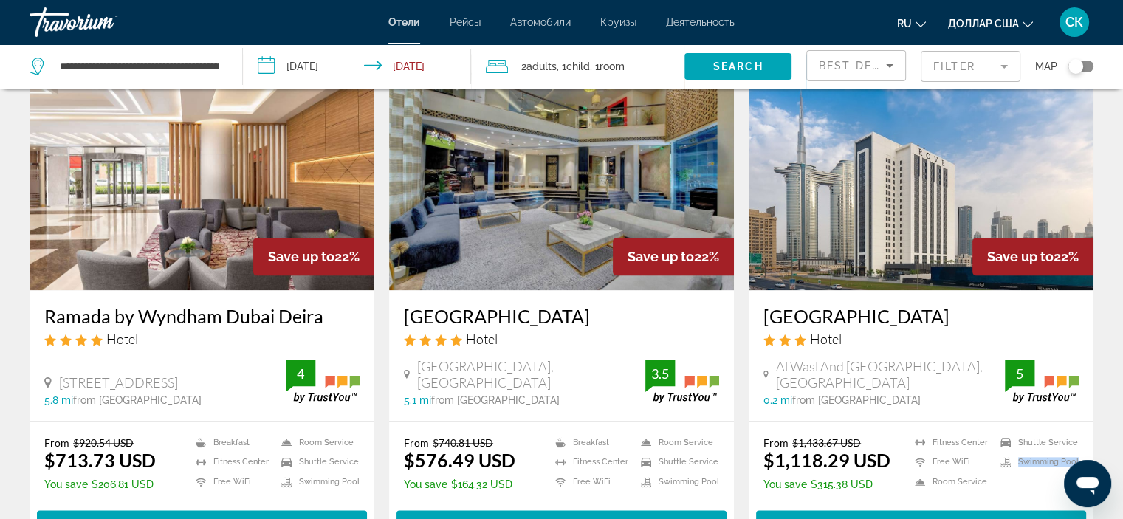
drag, startPoint x: 1121, startPoint y: 440, endPoint x: 1123, endPoint y: 430, distance: 10.6
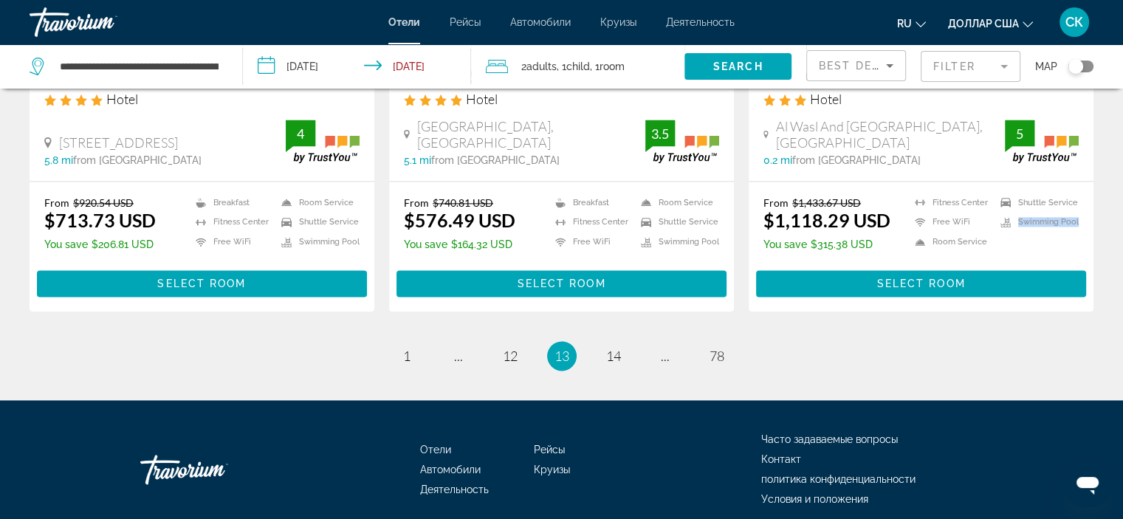
scroll to position [1993, 0]
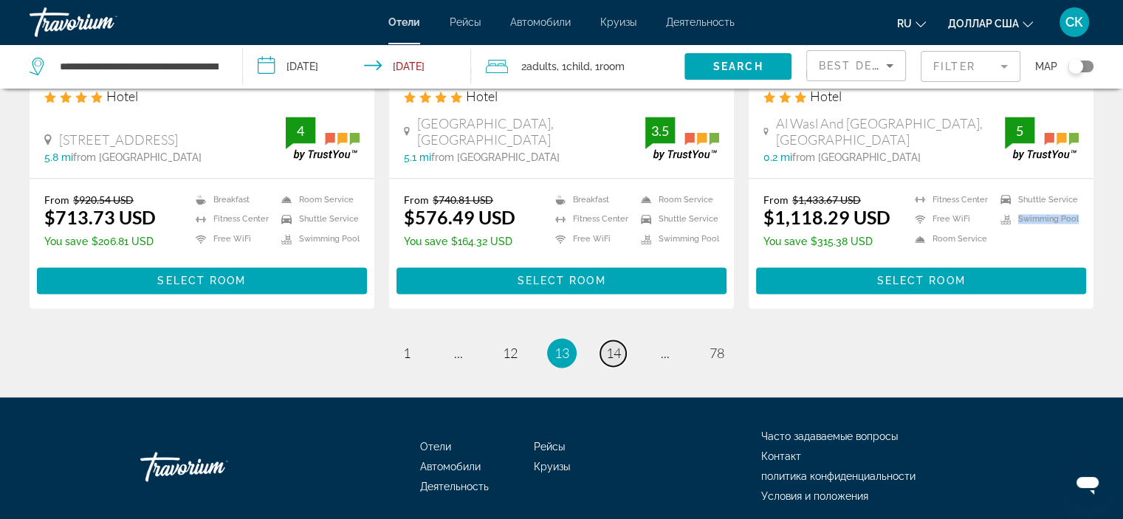
click at [617, 345] on span "14" at bounding box center [613, 353] width 15 height 16
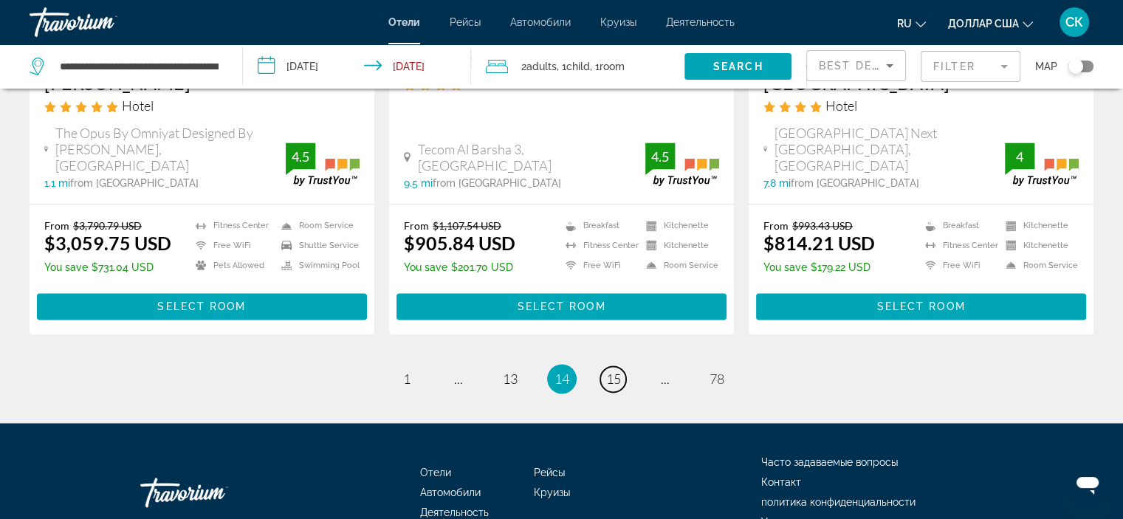
scroll to position [1985, 0]
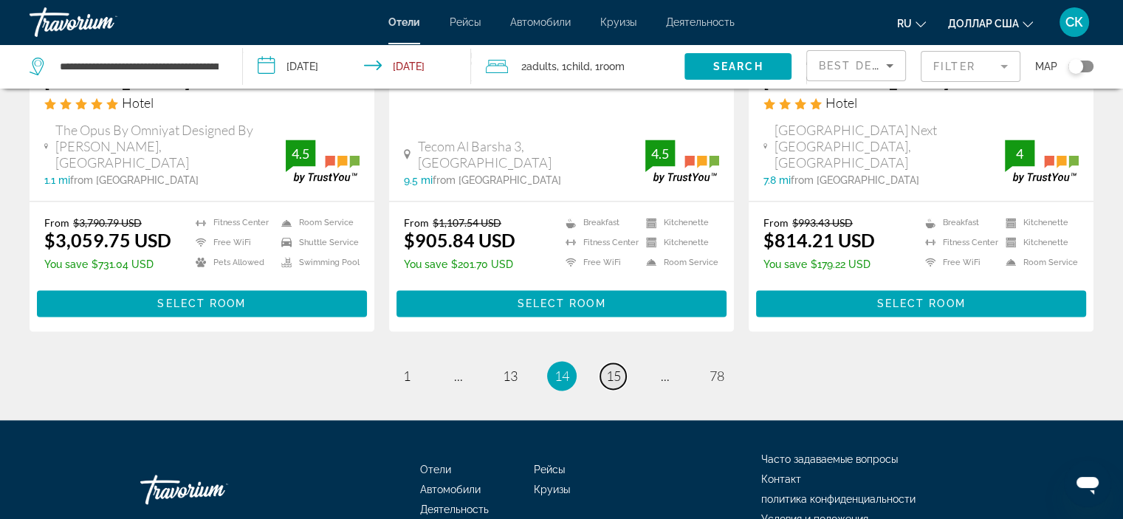
click at [613, 368] on span "15" at bounding box center [613, 376] width 15 height 16
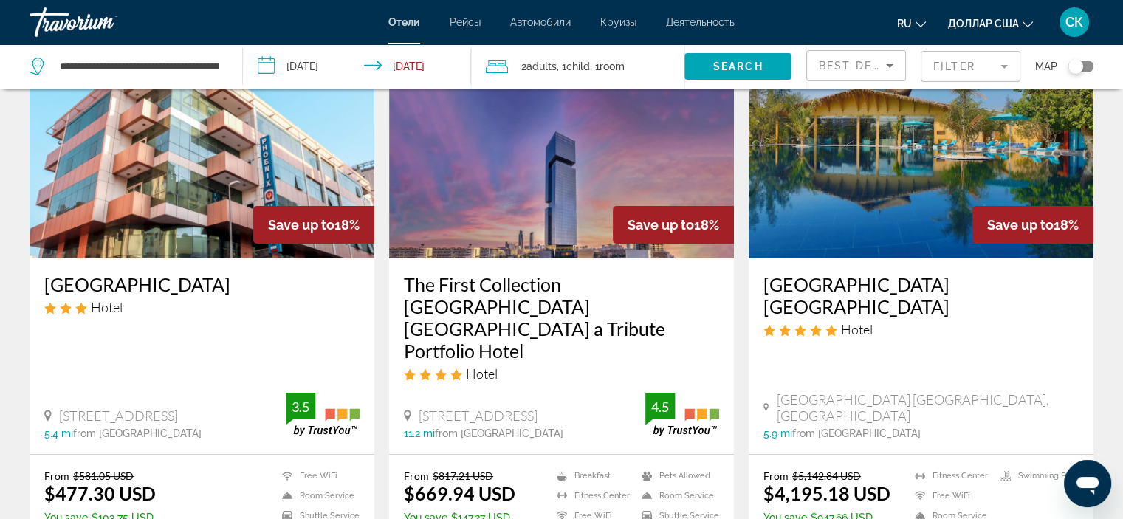
scroll to position [121, 0]
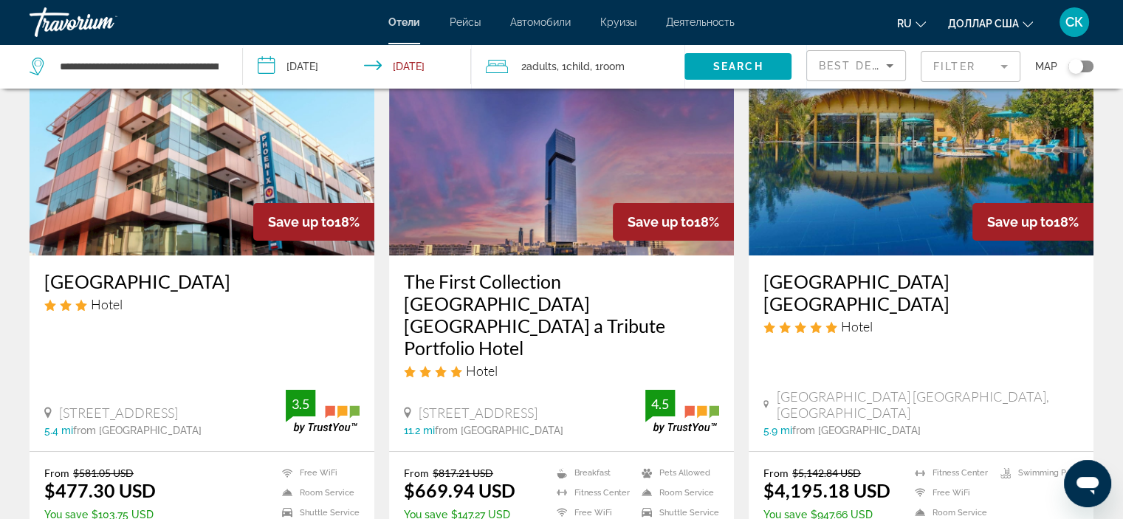
click at [634, 159] on img "Основное содержание" at bounding box center [561, 137] width 345 height 236
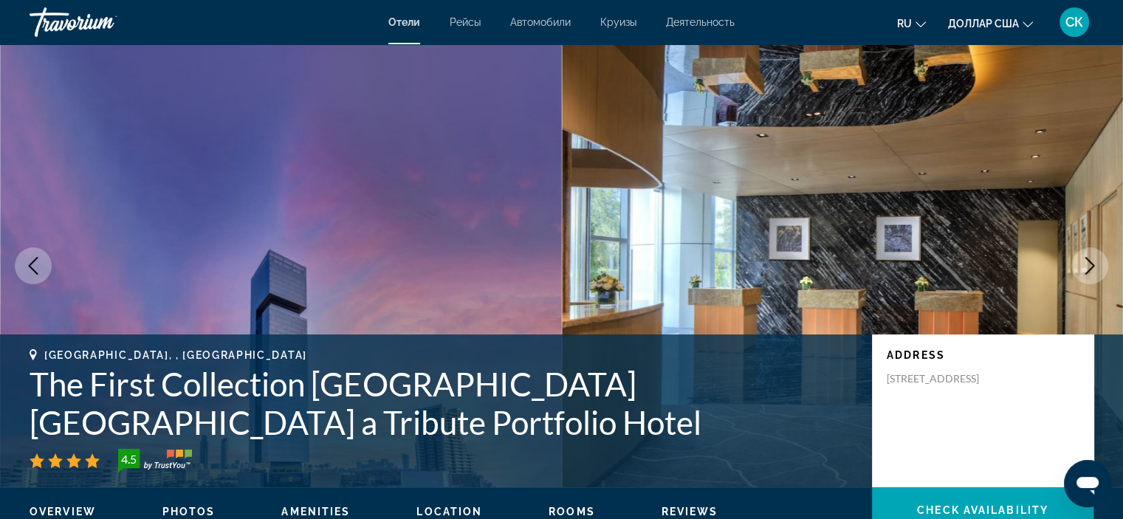
click at [1093, 266] on icon "Next image" at bounding box center [1090, 266] width 10 height 18
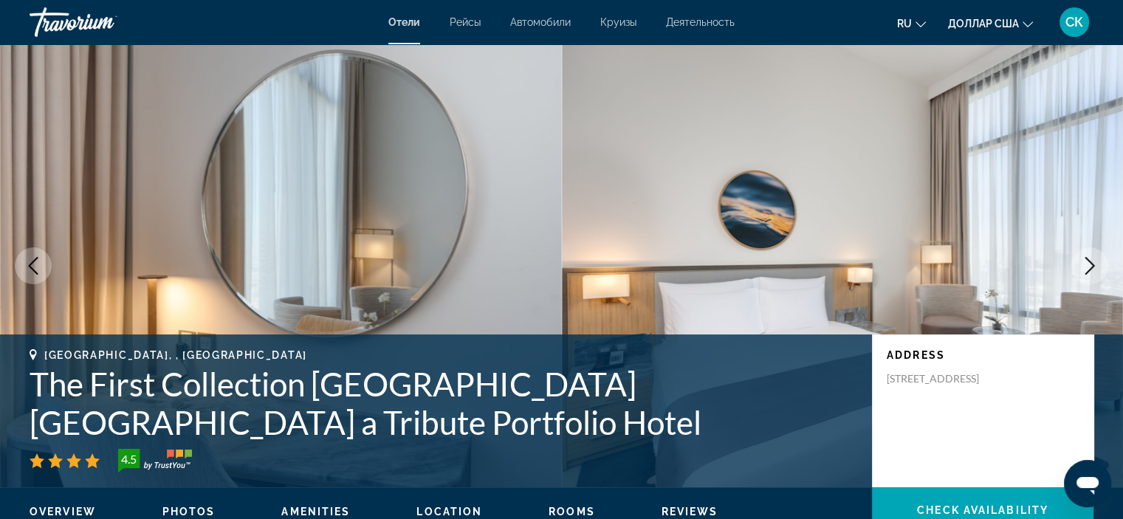
click at [1093, 266] on icon "Next image" at bounding box center [1090, 266] width 10 height 18
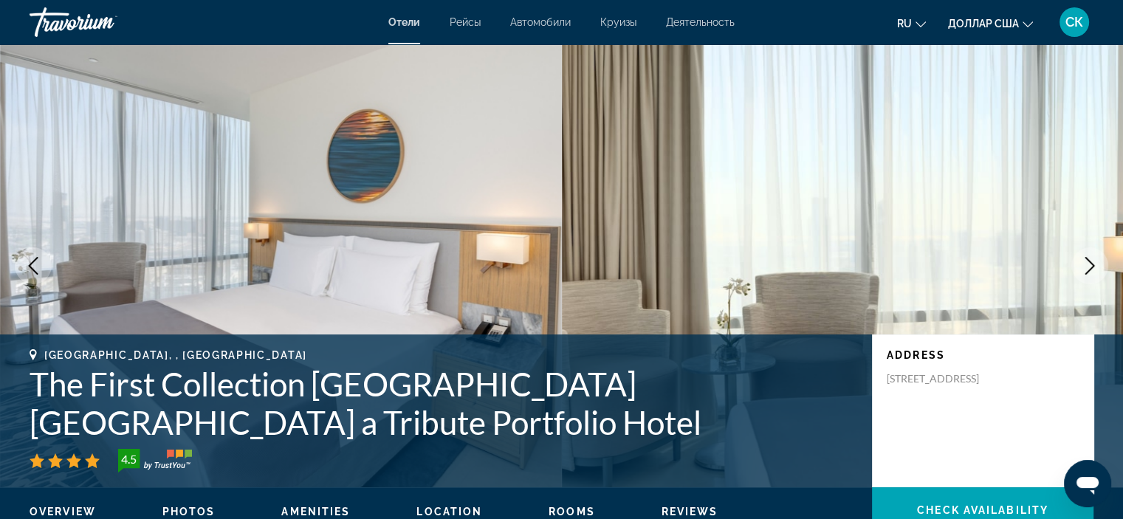
click at [1093, 266] on icon "Next image" at bounding box center [1090, 266] width 10 height 18
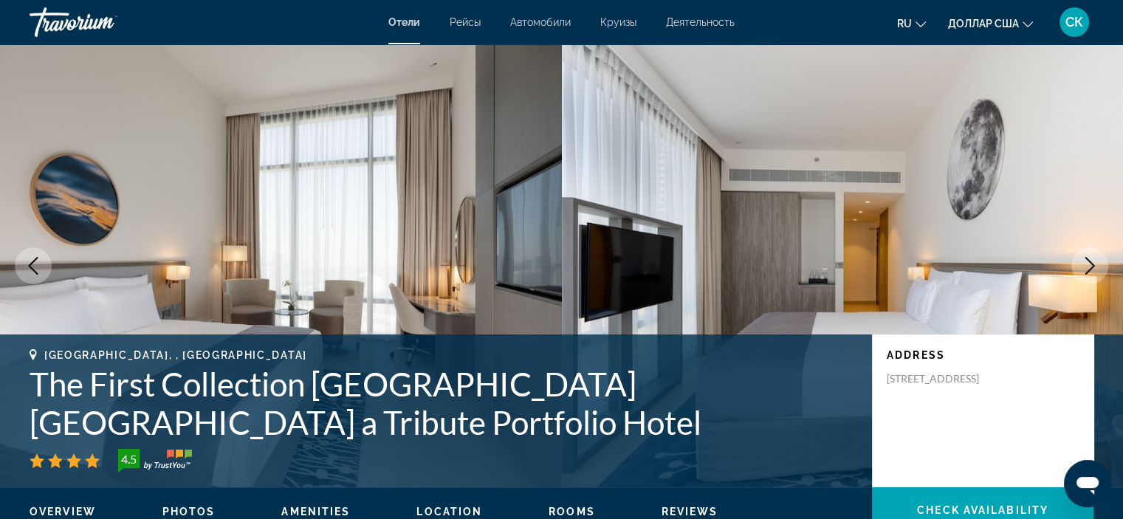
click at [1093, 266] on icon "Next image" at bounding box center [1090, 266] width 10 height 18
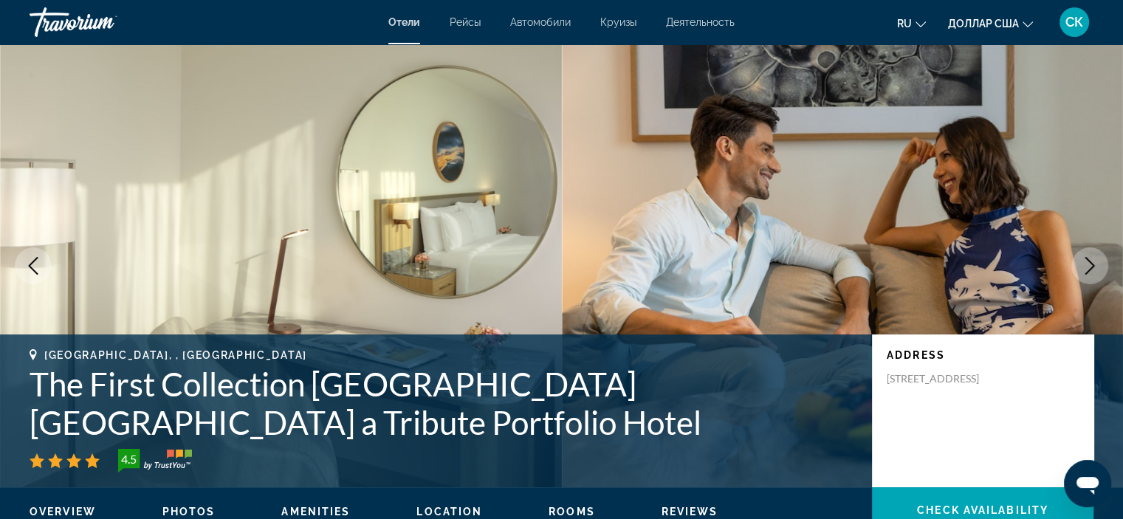
click at [1093, 266] on icon "Next image" at bounding box center [1090, 266] width 10 height 18
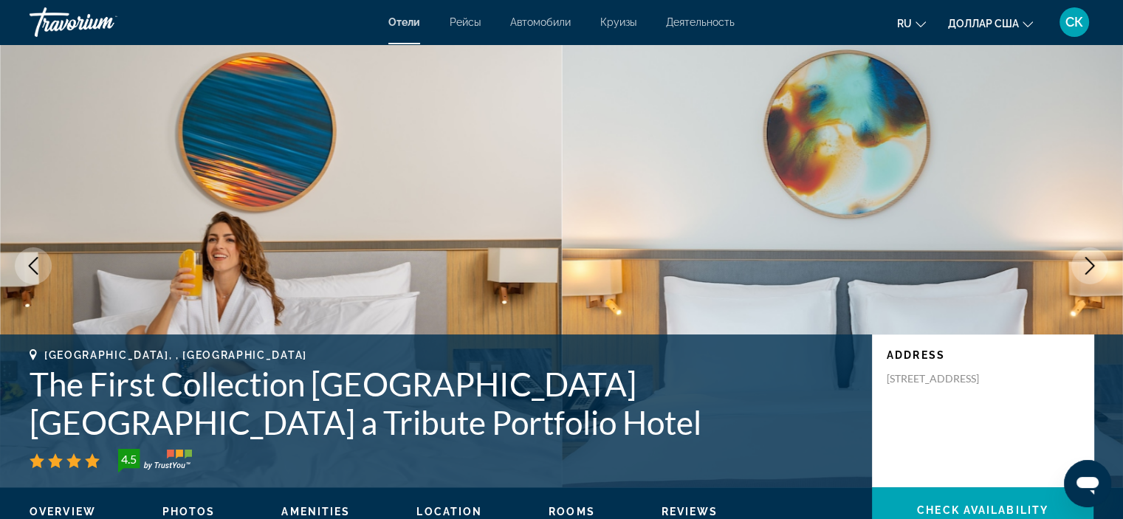
click at [1093, 266] on icon "Next image" at bounding box center [1090, 266] width 10 height 18
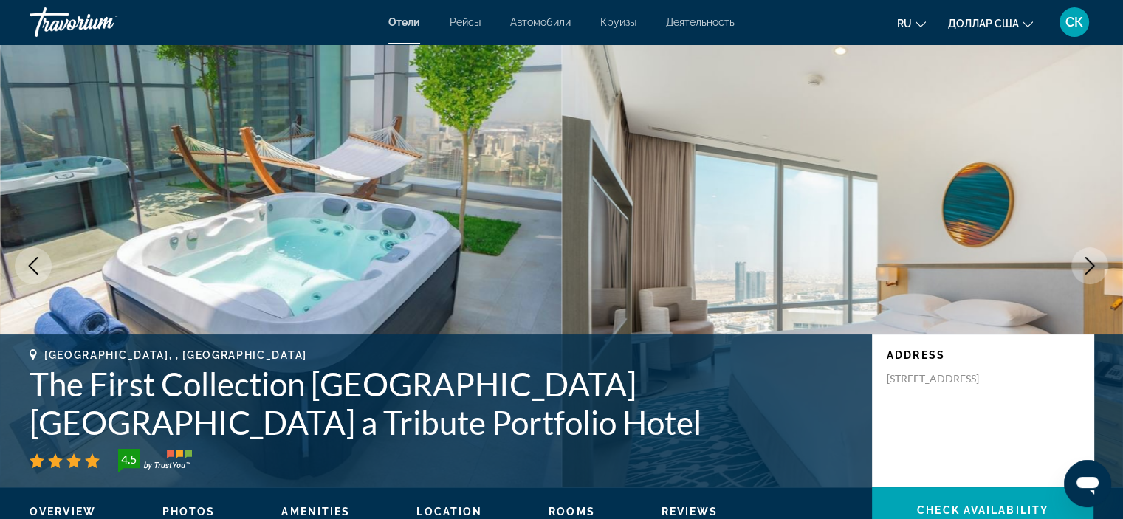
click at [1093, 266] on icon "Next image" at bounding box center [1090, 266] width 10 height 18
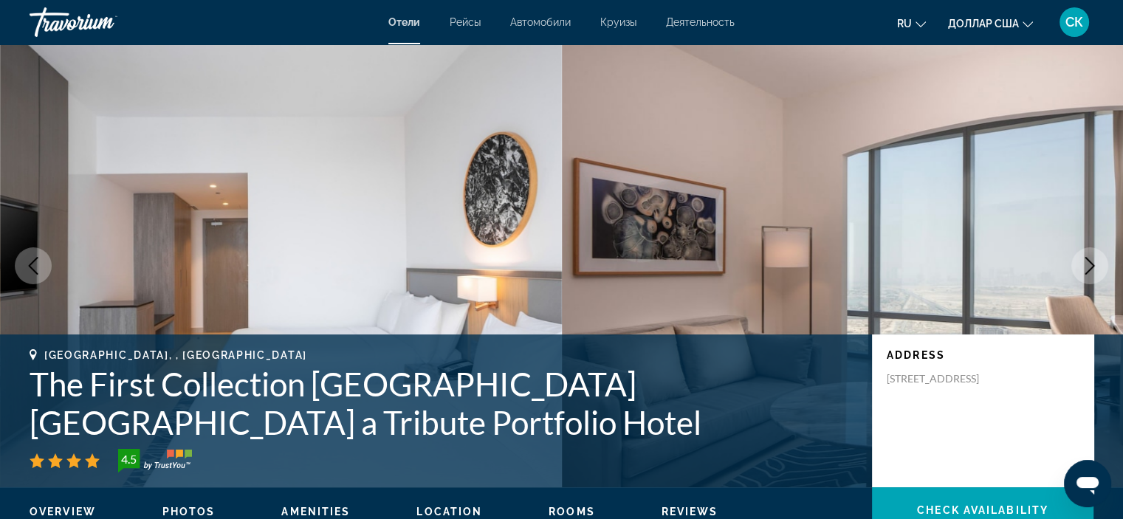
click at [1093, 266] on icon "Next image" at bounding box center [1090, 266] width 10 height 18
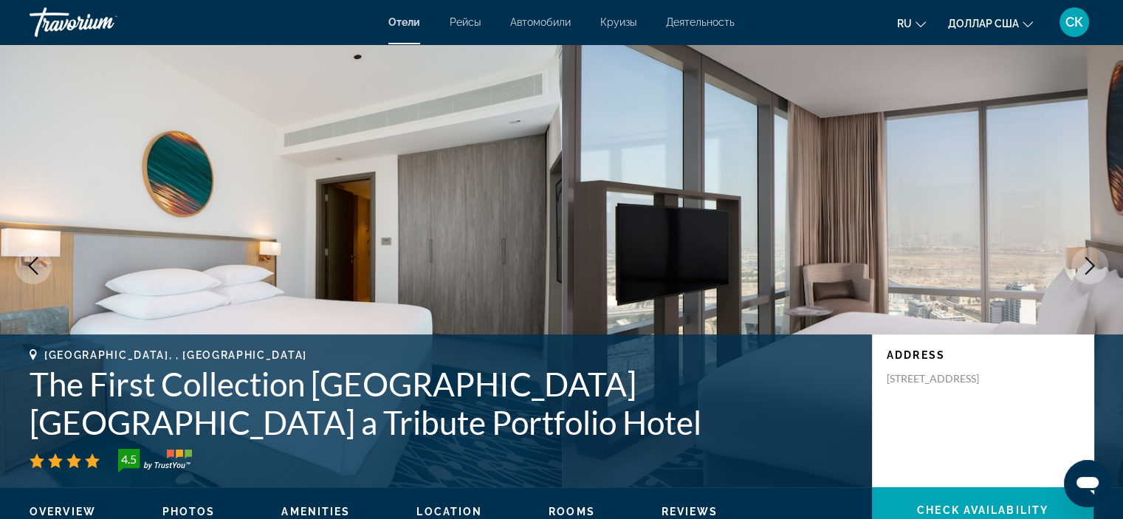
click at [1093, 266] on icon "Next image" at bounding box center [1090, 266] width 10 height 18
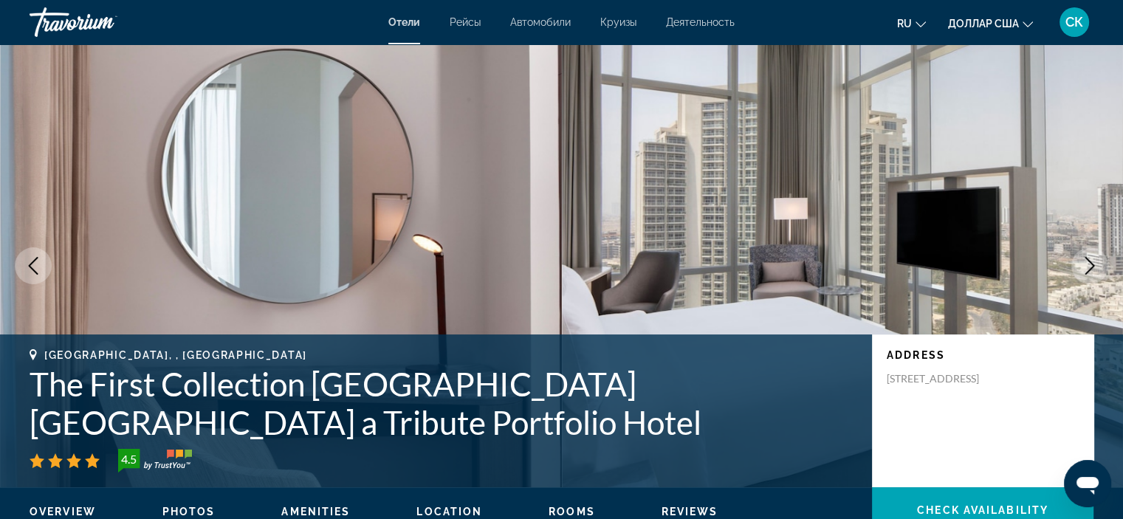
click at [1093, 266] on icon "Next image" at bounding box center [1090, 266] width 10 height 18
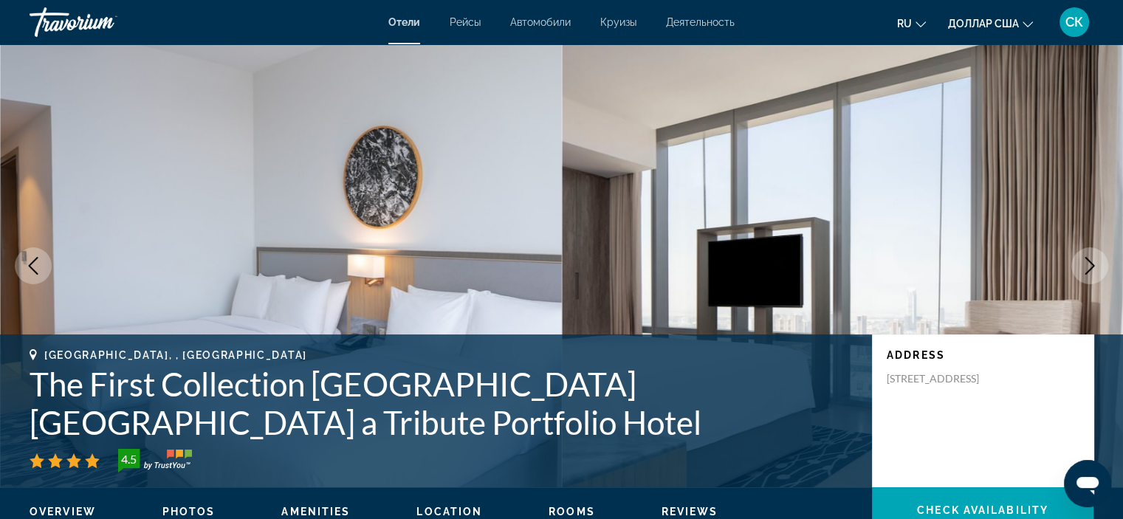
click at [1093, 266] on icon "Next image" at bounding box center [1090, 266] width 10 height 18
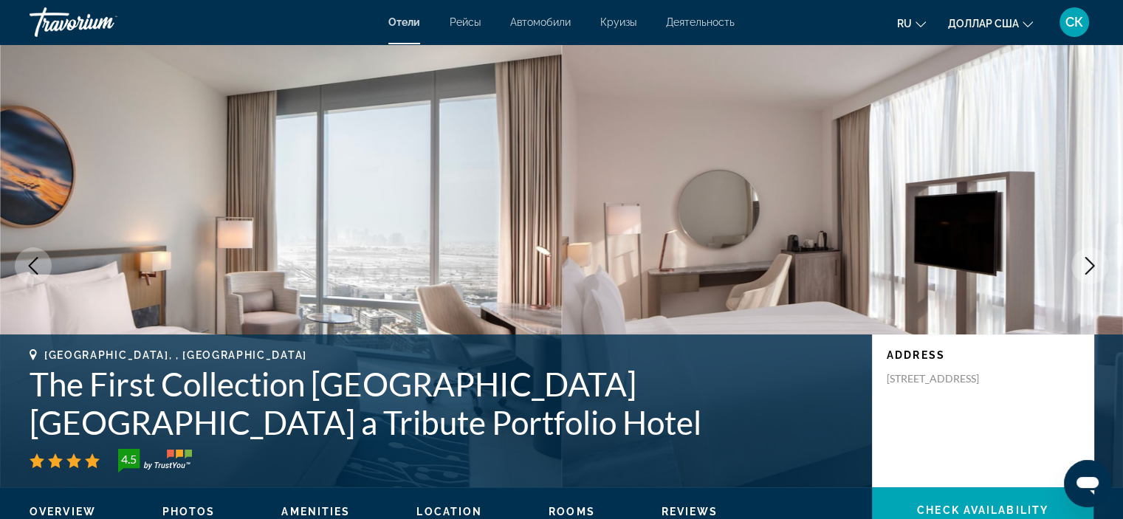
click at [1093, 266] on icon "Next image" at bounding box center [1090, 266] width 10 height 18
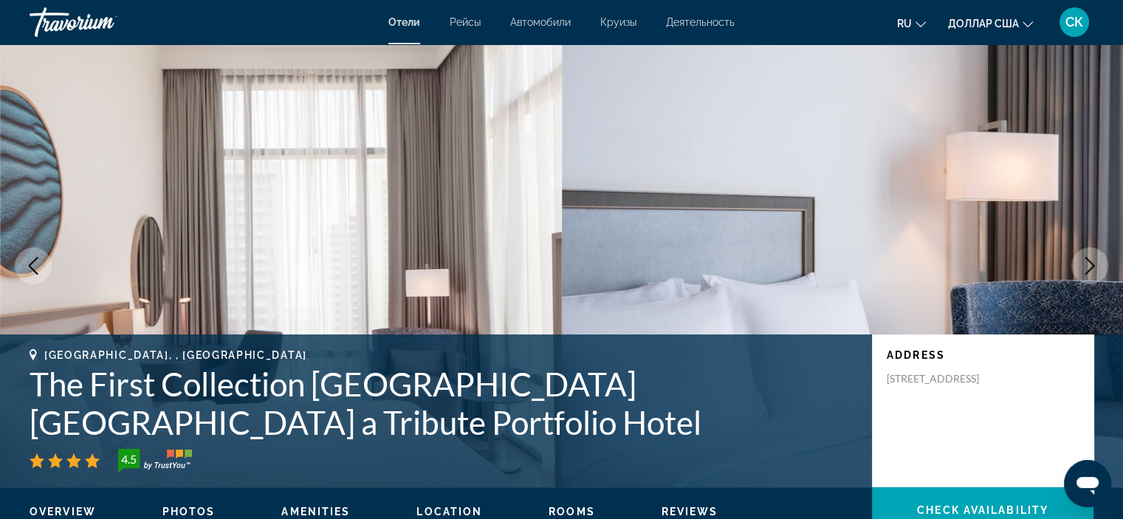
click at [1093, 266] on icon "Next image" at bounding box center [1090, 266] width 10 height 18
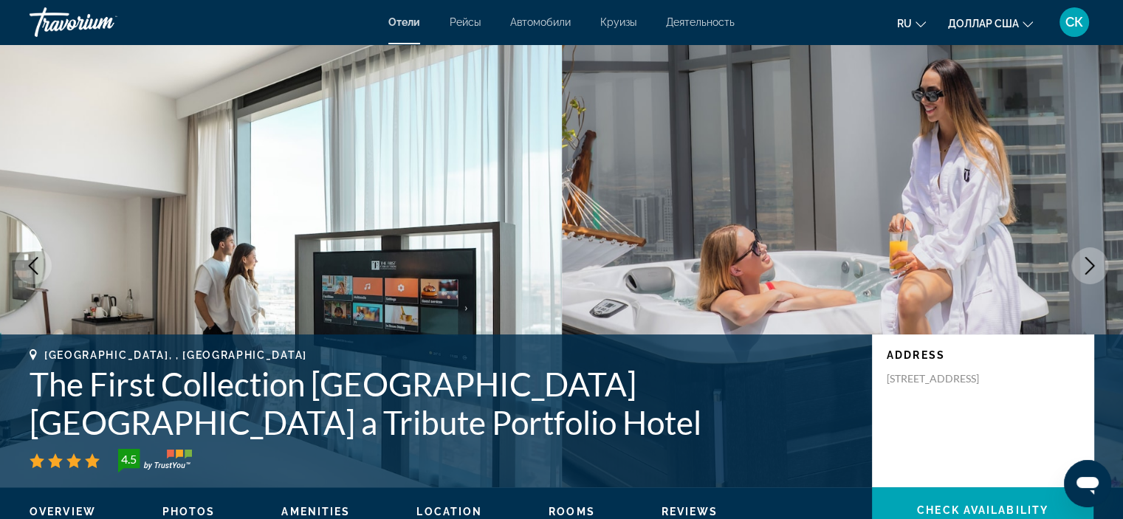
click at [1093, 266] on icon "Next image" at bounding box center [1090, 266] width 10 height 18
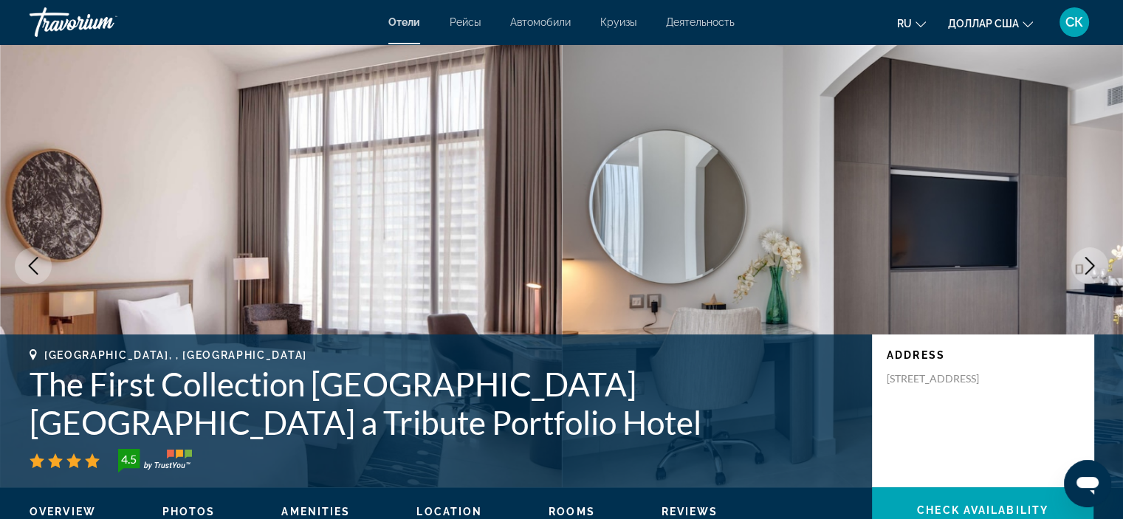
click at [1093, 266] on icon "Next image" at bounding box center [1090, 266] width 10 height 18
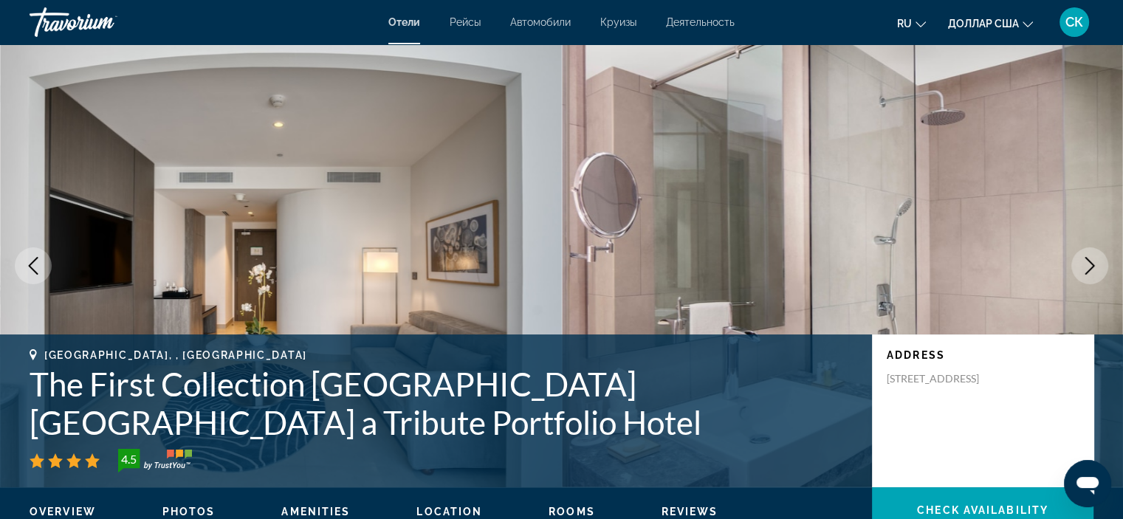
click at [1093, 266] on icon "Next image" at bounding box center [1090, 266] width 10 height 18
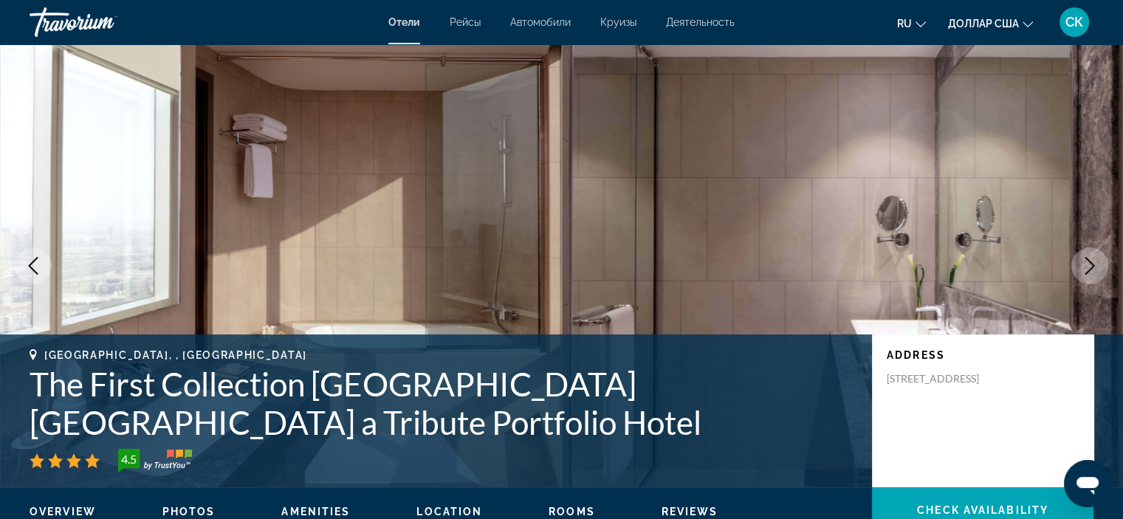
click at [1093, 266] on icon "Next image" at bounding box center [1090, 266] width 10 height 18
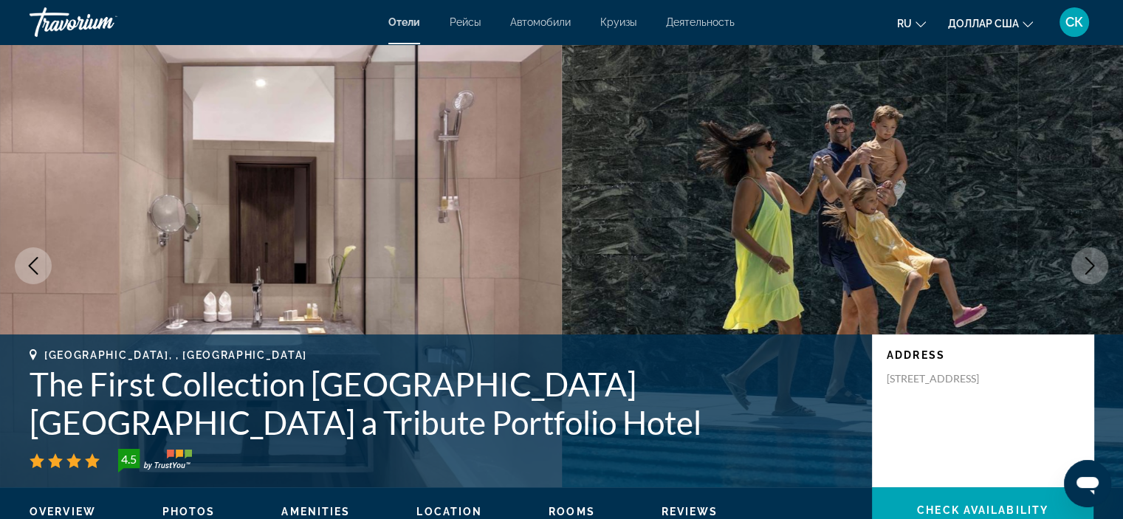
click at [1093, 266] on icon "Next image" at bounding box center [1090, 266] width 10 height 18
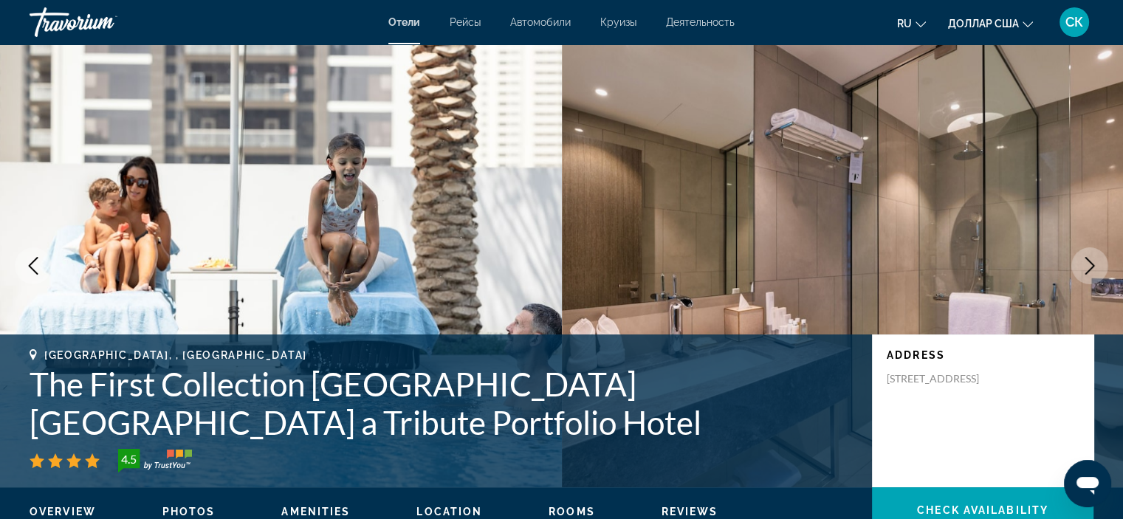
click at [1093, 263] on icon "Next image" at bounding box center [1090, 266] width 18 height 18
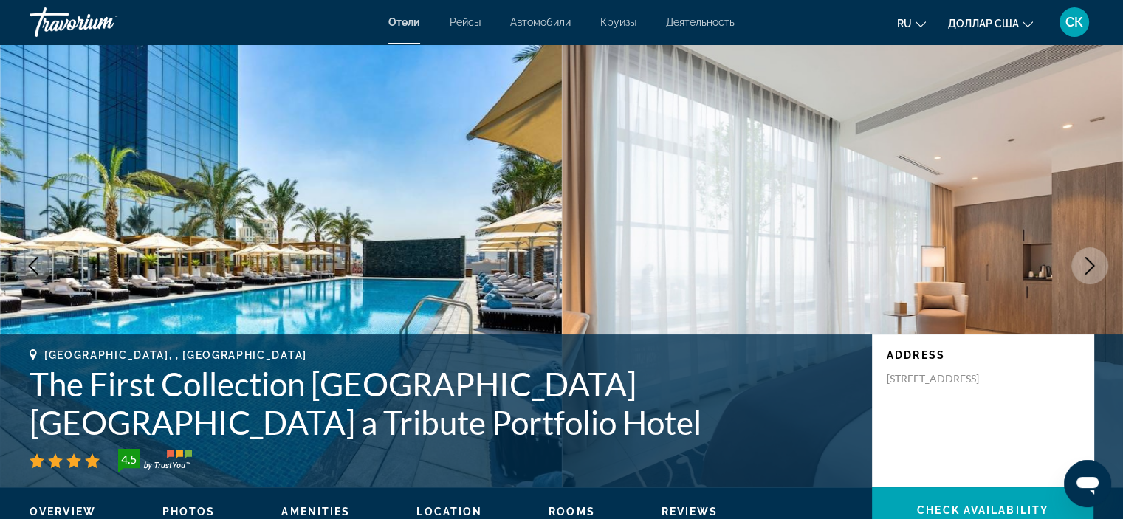
click at [1093, 263] on icon "Next image" at bounding box center [1090, 266] width 18 height 18
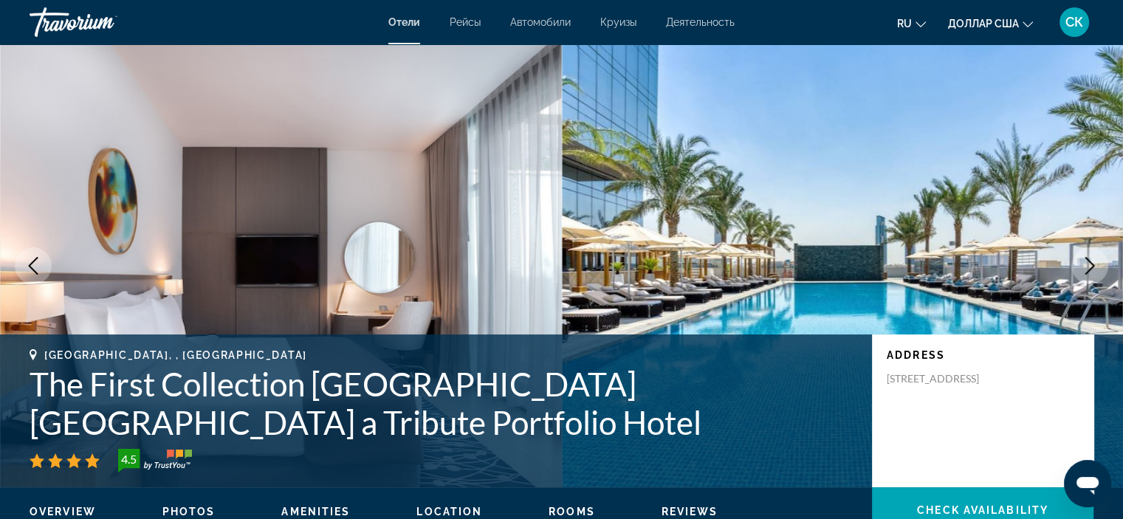
click at [1093, 263] on icon "Next image" at bounding box center [1090, 266] width 18 height 18
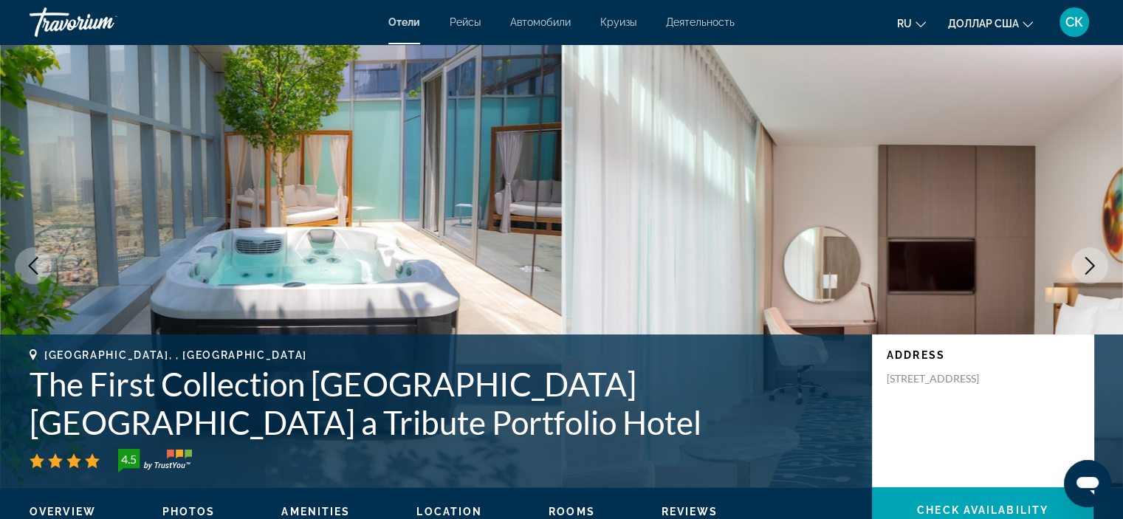
click at [1093, 263] on icon "Next image" at bounding box center [1090, 266] width 18 height 18
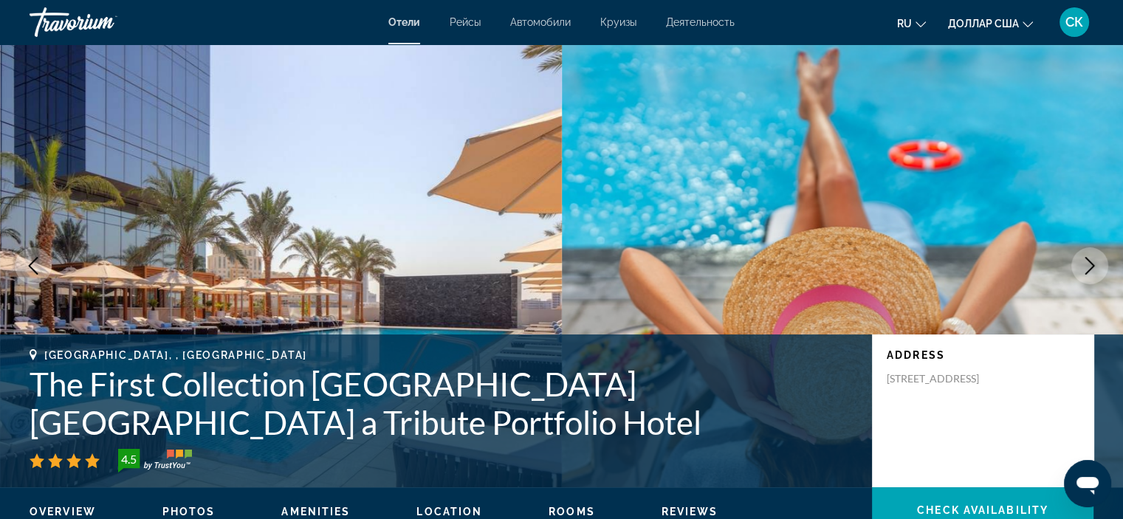
click at [1093, 263] on icon "Next image" at bounding box center [1090, 266] width 18 height 18
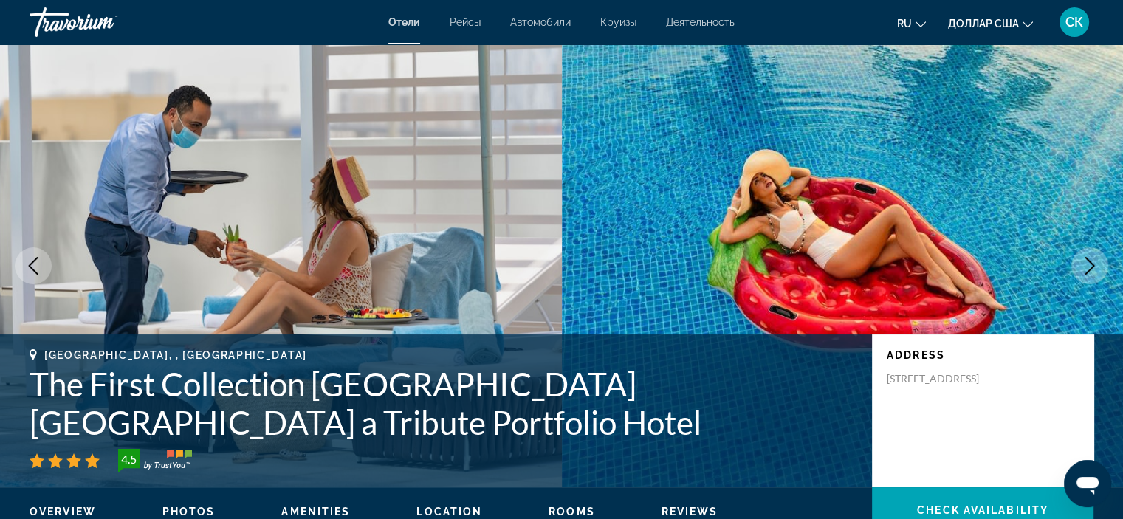
click at [1093, 263] on icon "Next image" at bounding box center [1090, 266] width 18 height 18
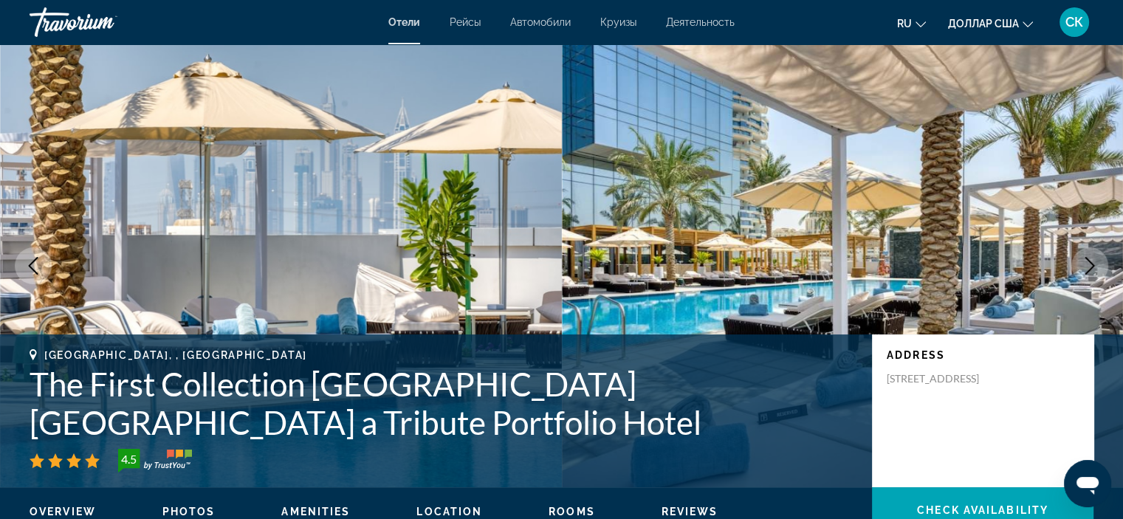
click at [1093, 263] on icon "Next image" at bounding box center [1090, 266] width 18 height 18
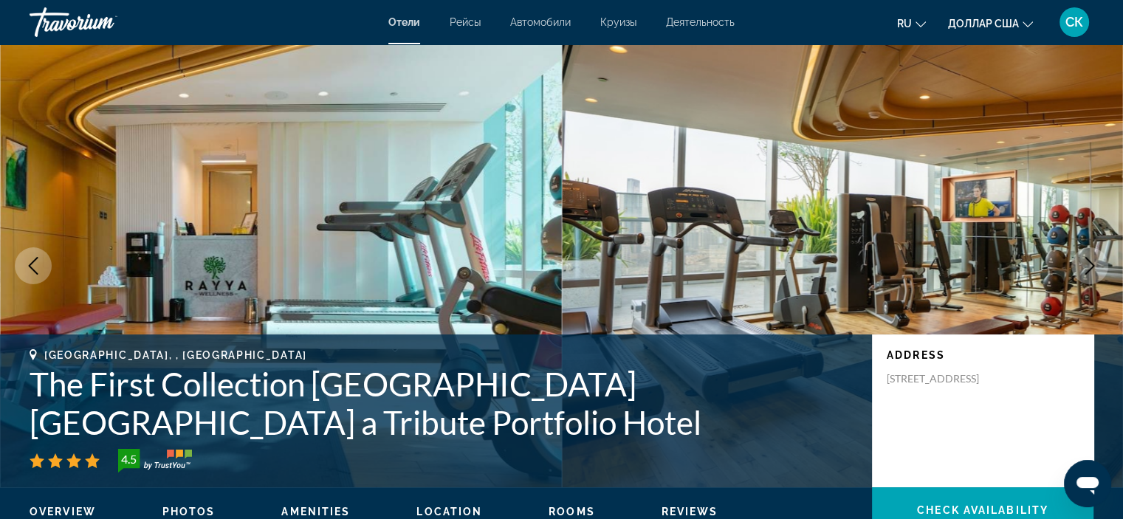
click at [1093, 263] on icon "Next image" at bounding box center [1090, 266] width 18 height 18
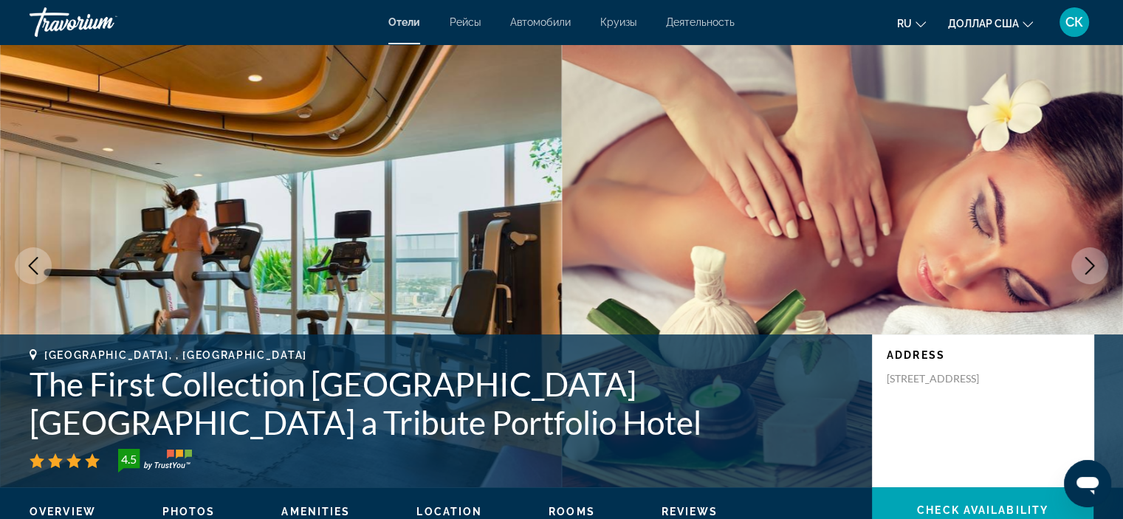
click at [1093, 263] on icon "Next image" at bounding box center [1090, 266] width 18 height 18
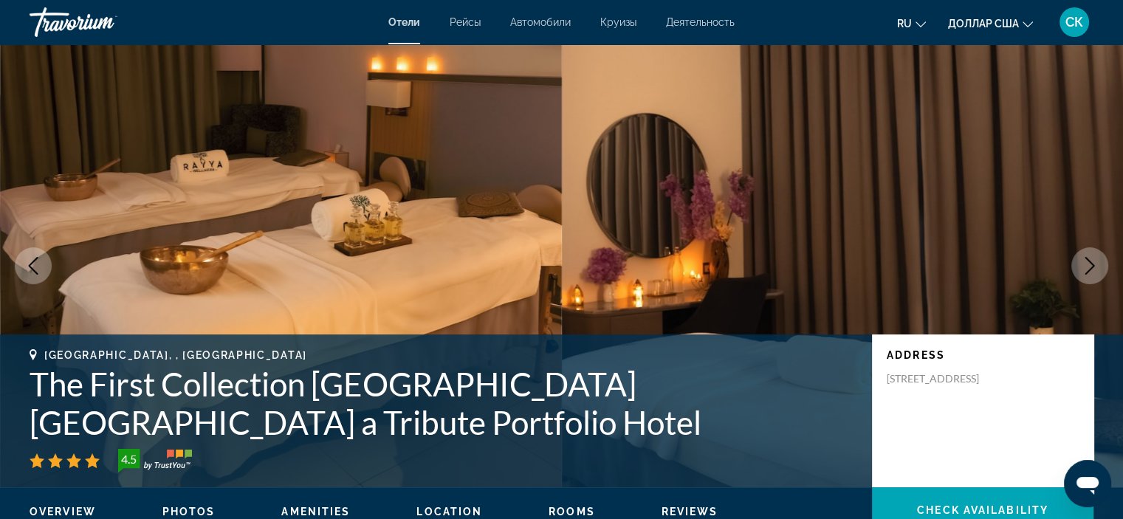
click at [1093, 263] on icon "Next image" at bounding box center [1090, 266] width 18 height 18
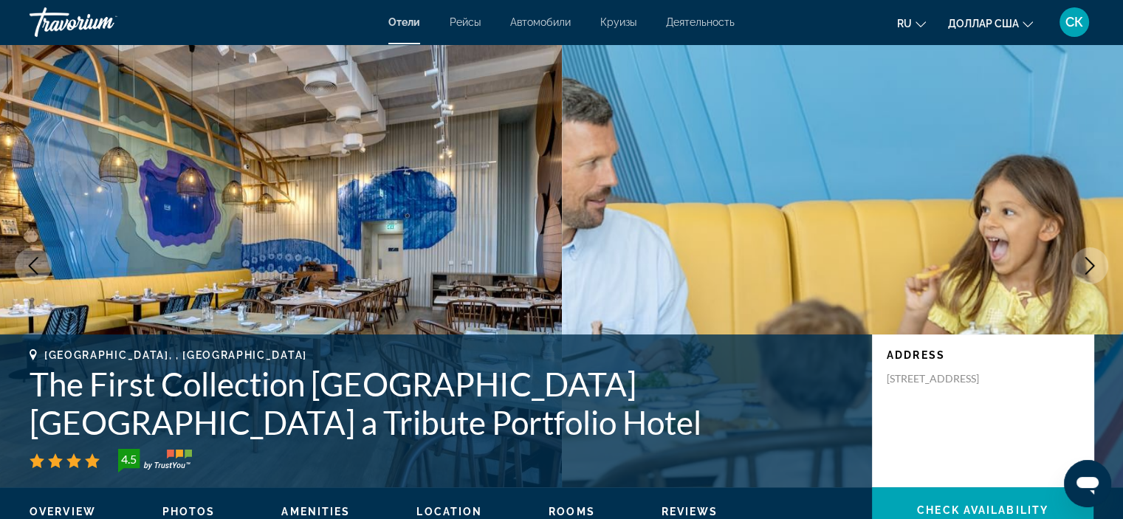
click at [1093, 263] on icon "Next image" at bounding box center [1090, 266] width 18 height 18
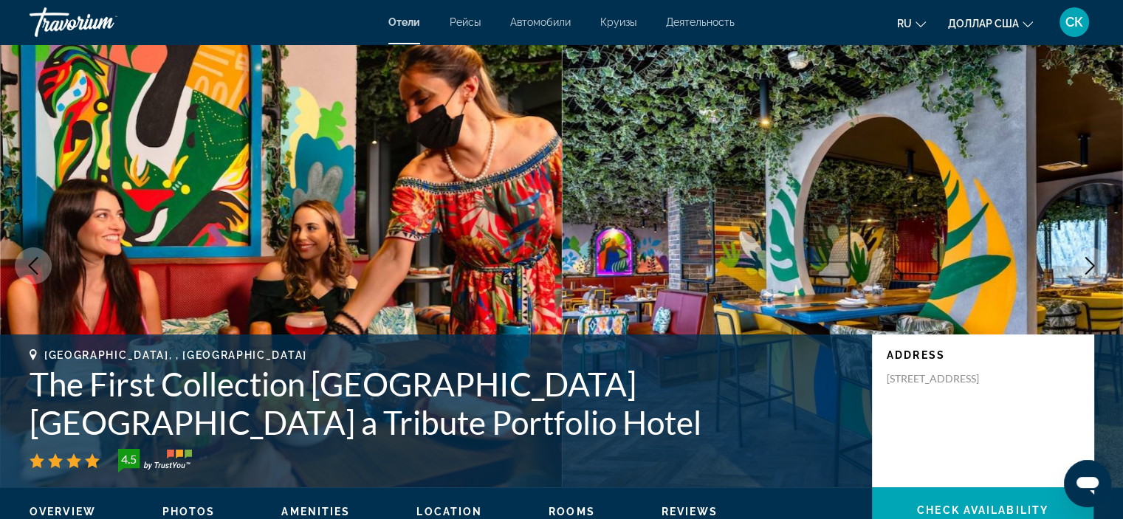
click at [1093, 263] on icon "Next image" at bounding box center [1090, 266] width 18 height 18
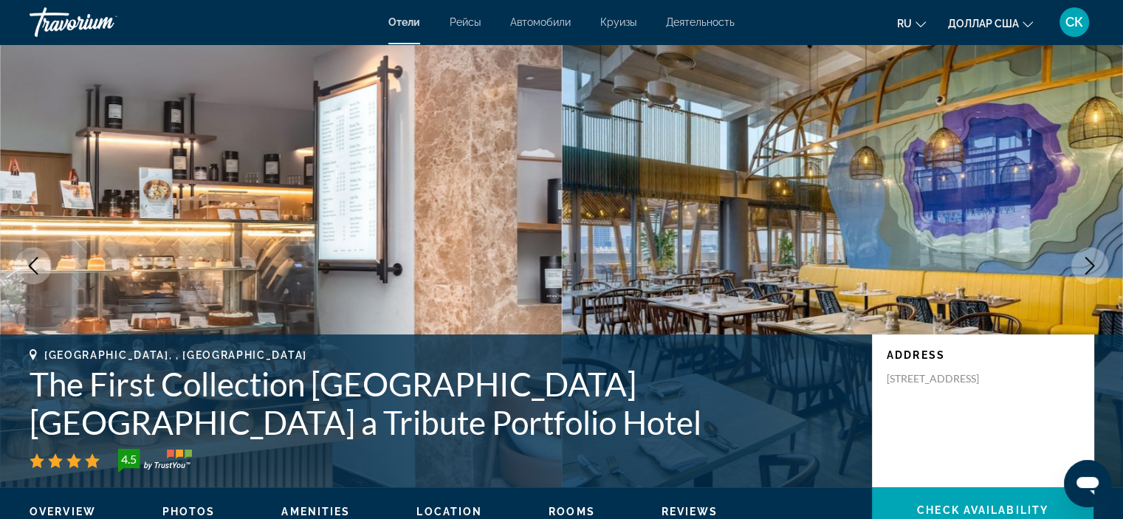
click at [1093, 263] on icon "Next image" at bounding box center [1090, 266] width 18 height 18
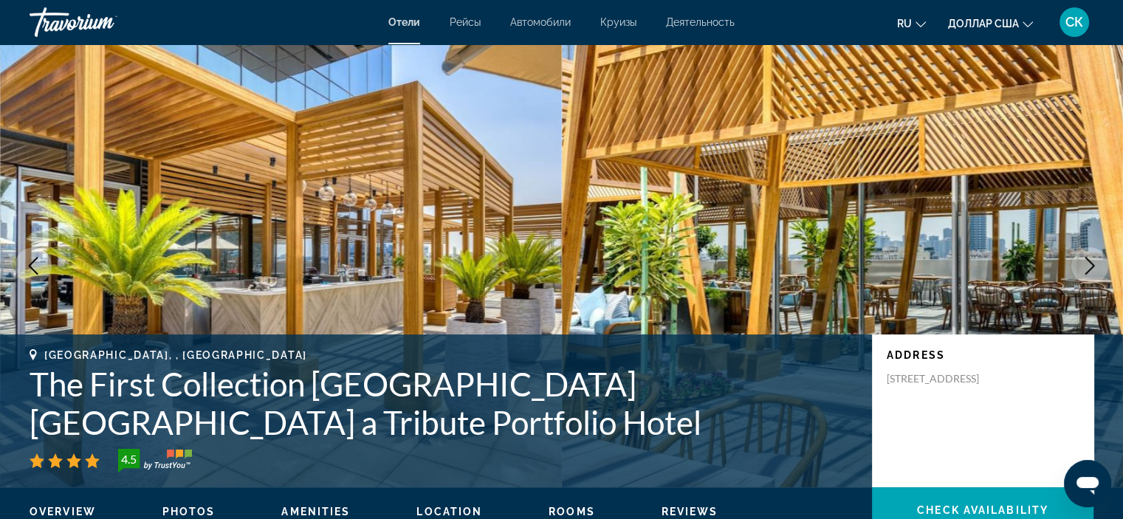
click at [1093, 263] on icon "Next image" at bounding box center [1090, 266] width 18 height 18
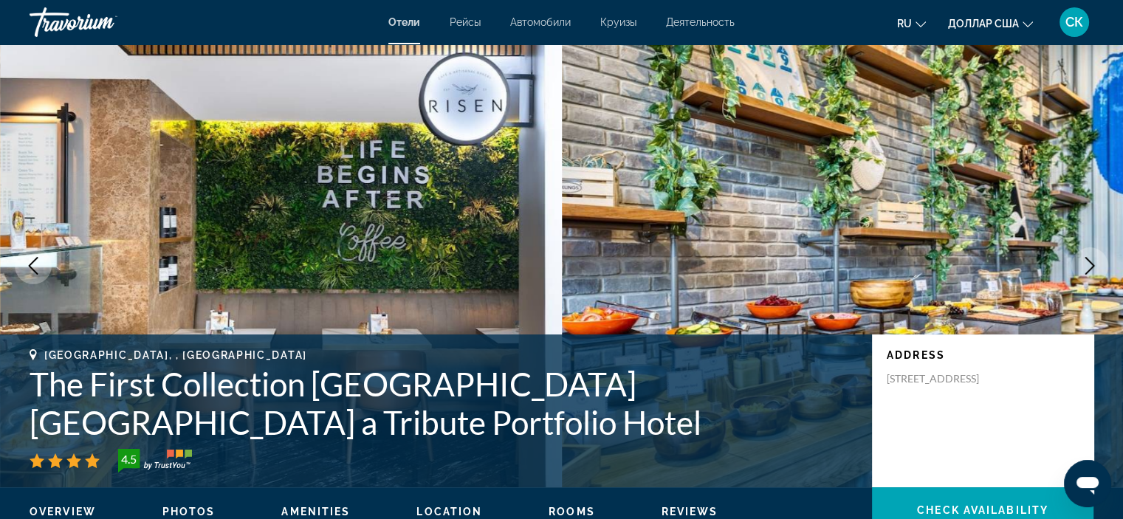
click at [1093, 263] on icon "Next image" at bounding box center [1090, 266] width 18 height 18
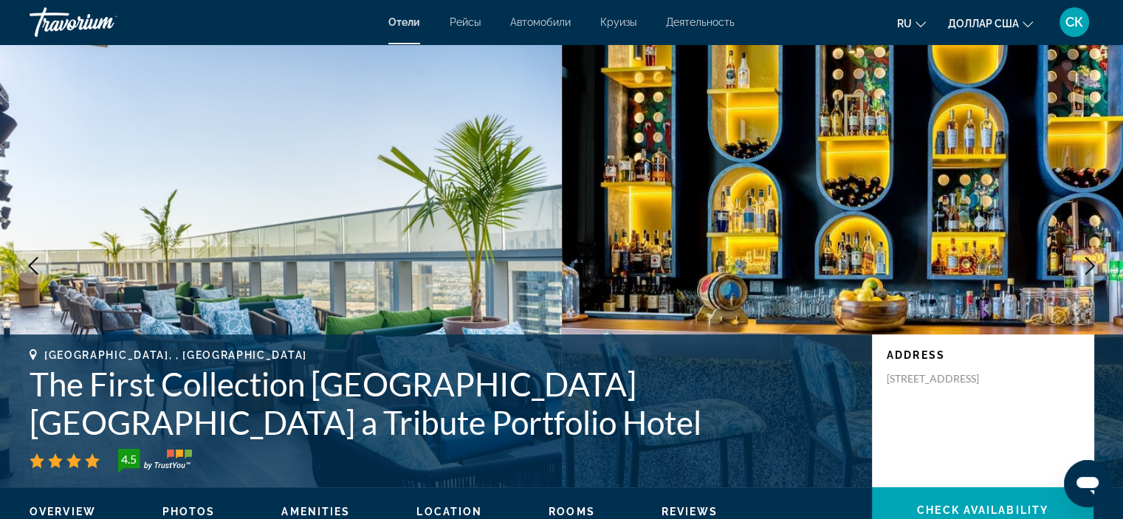
click at [1093, 263] on icon "Next image" at bounding box center [1090, 266] width 18 height 18
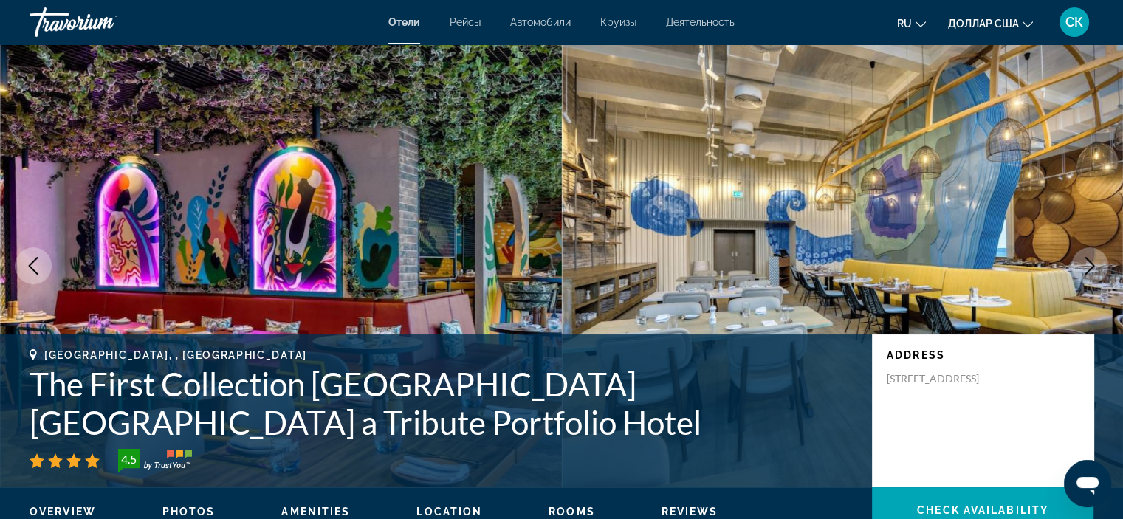
click at [1093, 263] on icon "Next image" at bounding box center [1090, 266] width 18 height 18
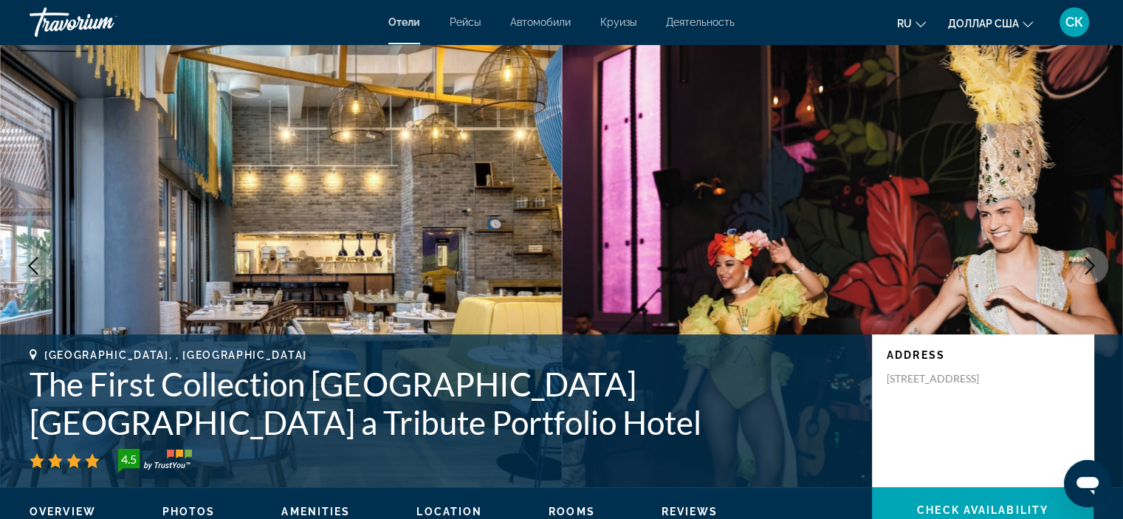
click at [1093, 263] on icon "Next image" at bounding box center [1090, 266] width 18 height 18
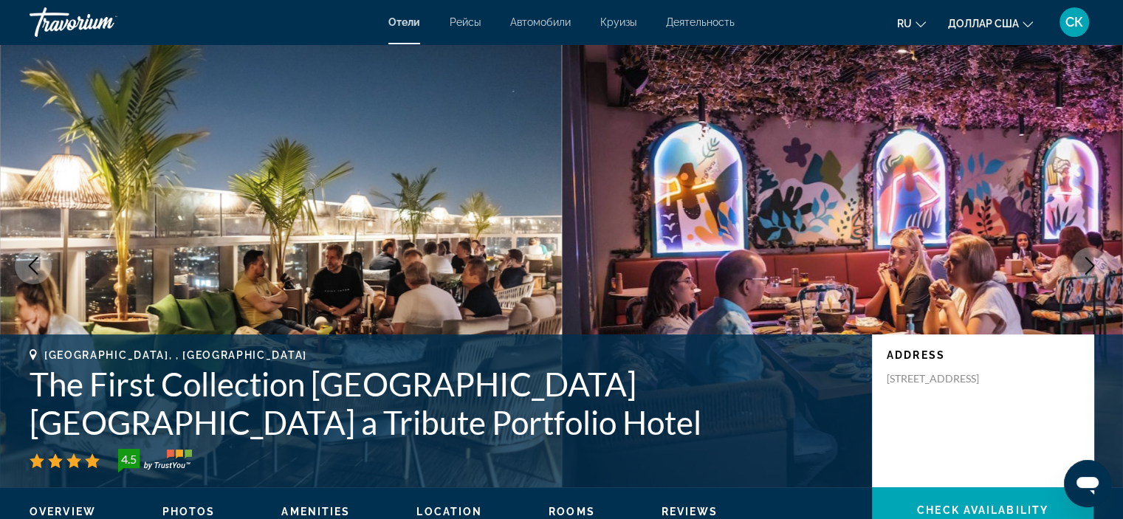
click at [1093, 263] on icon "Next image" at bounding box center [1090, 266] width 18 height 18
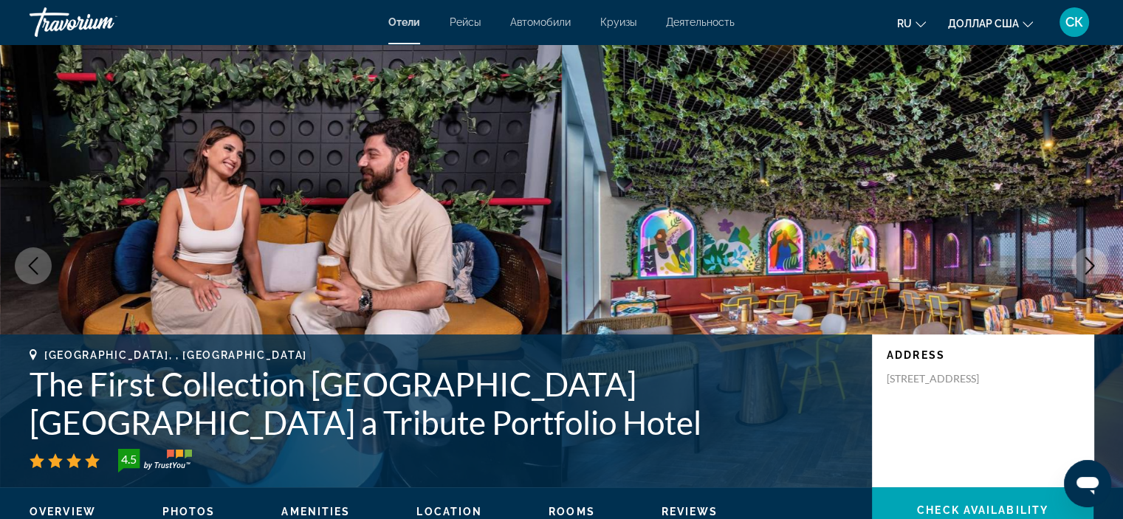
click at [1093, 263] on icon "Next image" at bounding box center [1090, 266] width 18 height 18
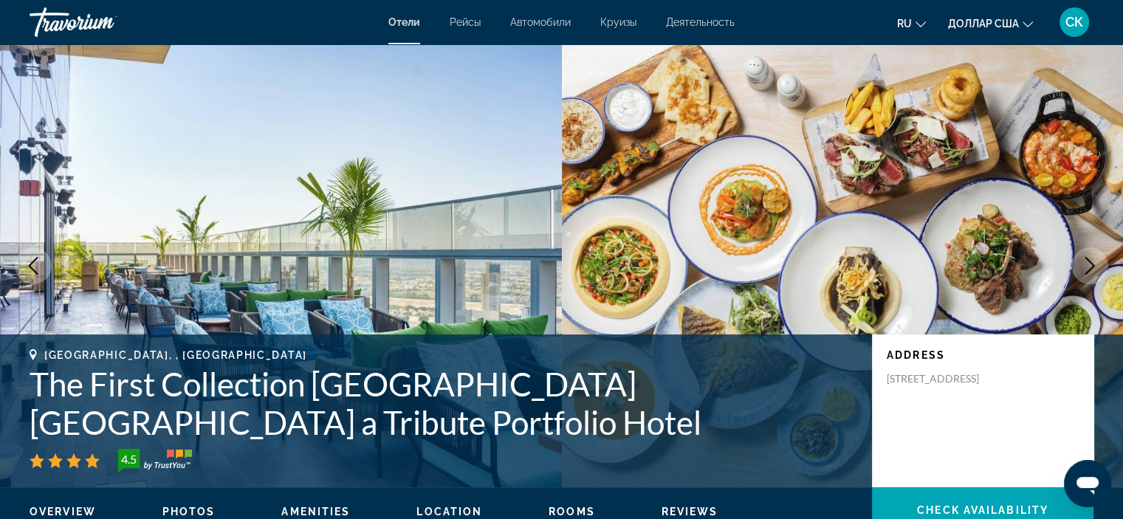
click at [1093, 263] on icon "Next image" at bounding box center [1090, 266] width 18 height 18
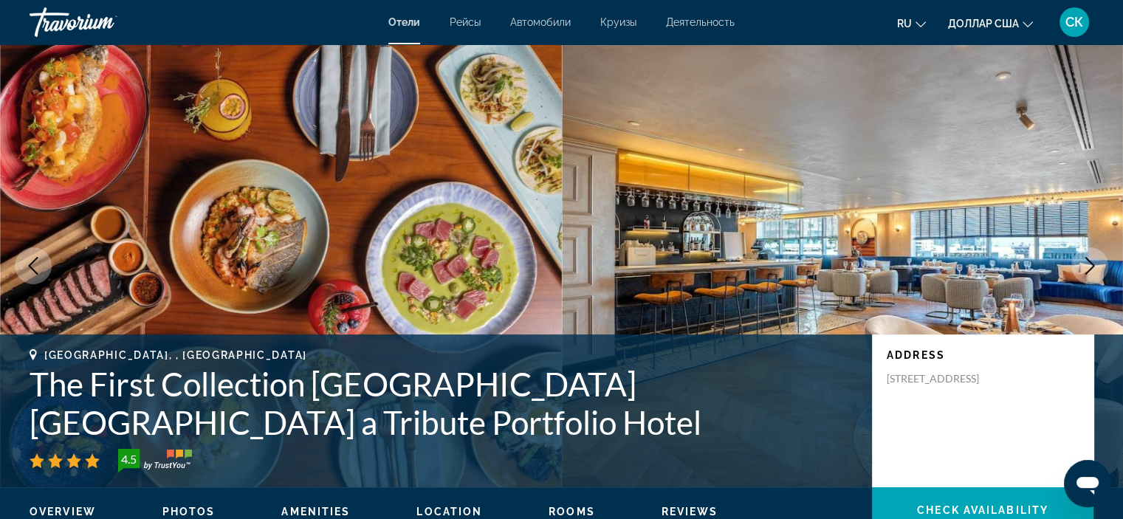
click at [1093, 263] on icon "Next image" at bounding box center [1090, 266] width 18 height 18
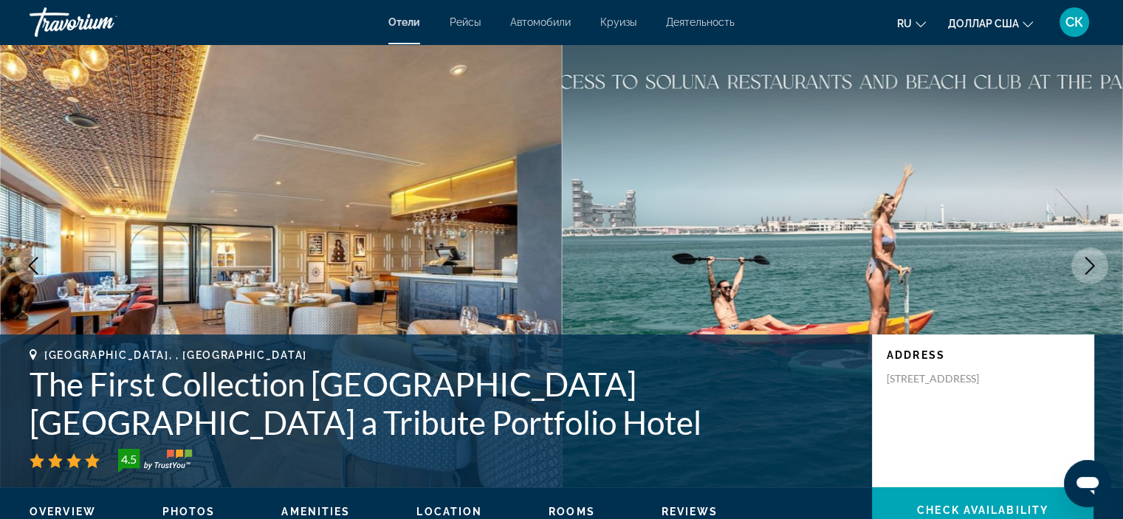
click at [1093, 263] on icon "Next image" at bounding box center [1090, 266] width 18 height 18
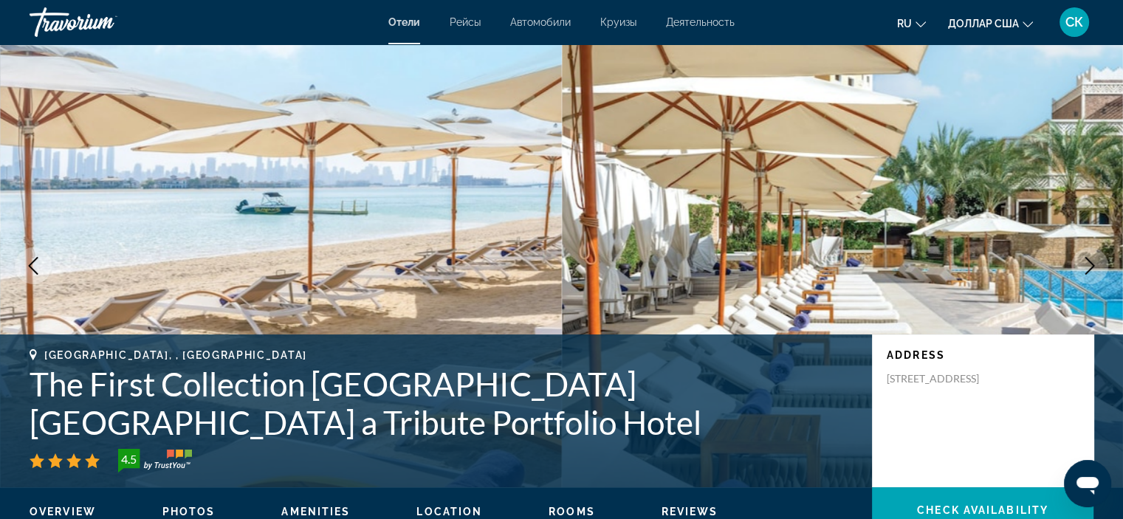
click at [1093, 263] on icon "Next image" at bounding box center [1090, 266] width 18 height 18
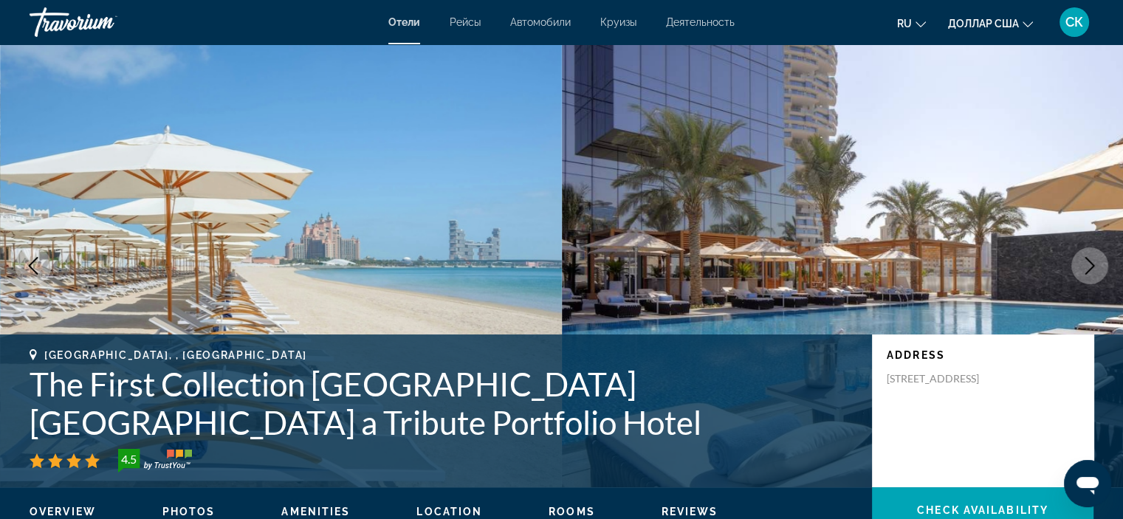
click at [1093, 263] on icon "Next image" at bounding box center [1090, 266] width 18 height 18
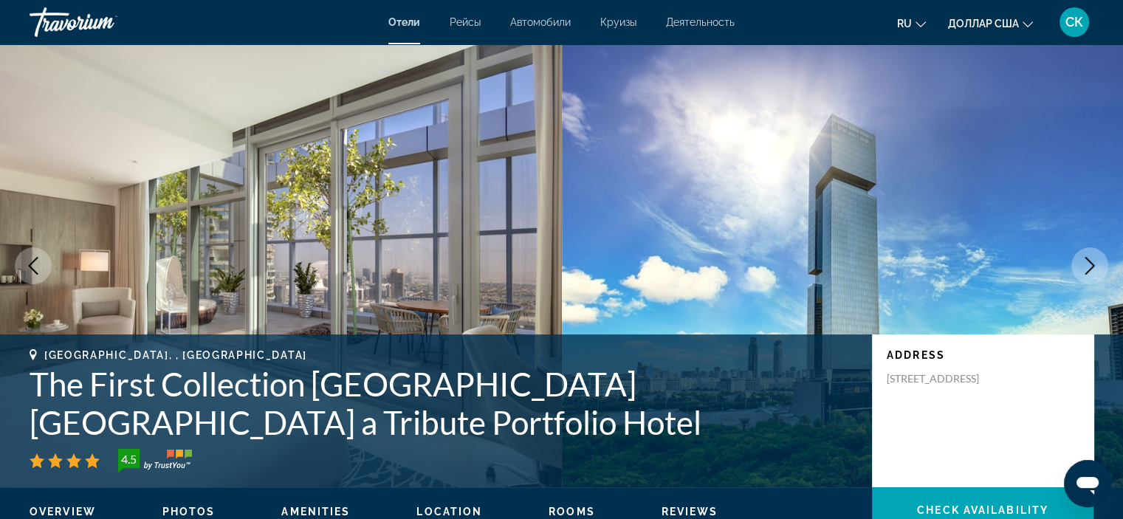
click at [1093, 263] on icon "Next image" at bounding box center [1090, 266] width 18 height 18
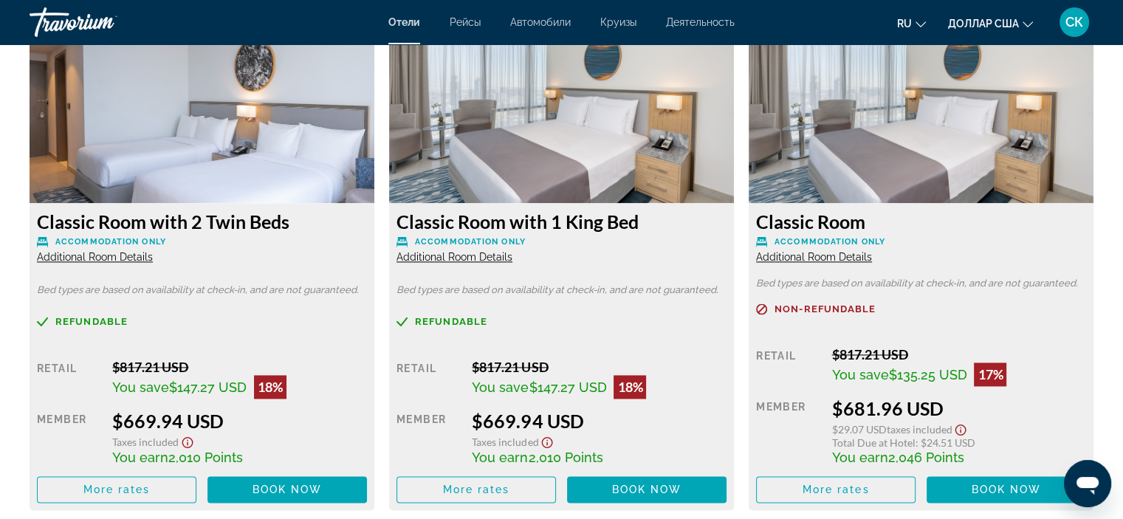
scroll to position [2081, 0]
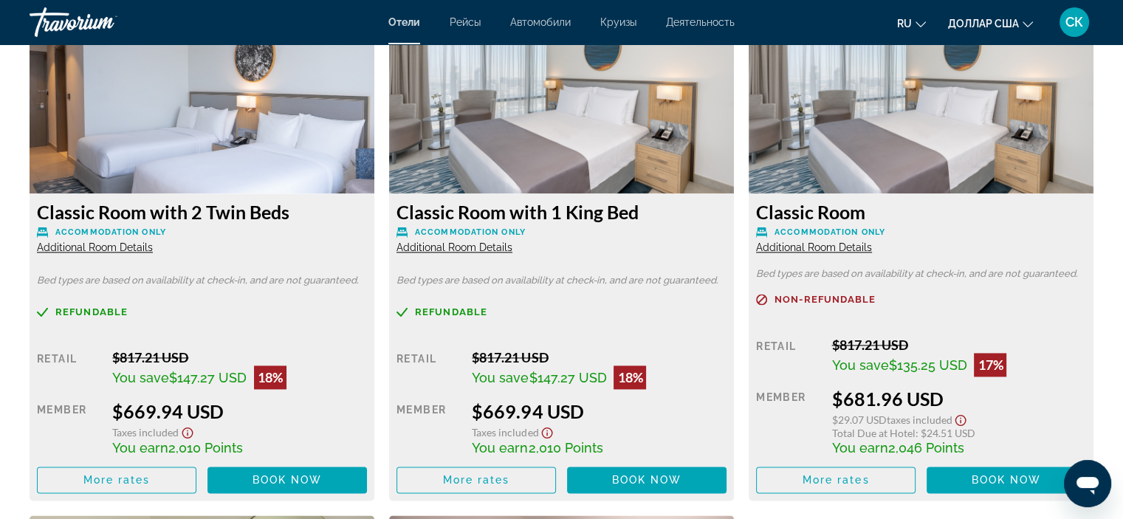
click at [213, 120] on img "Основное содержание" at bounding box center [202, 101] width 345 height 185
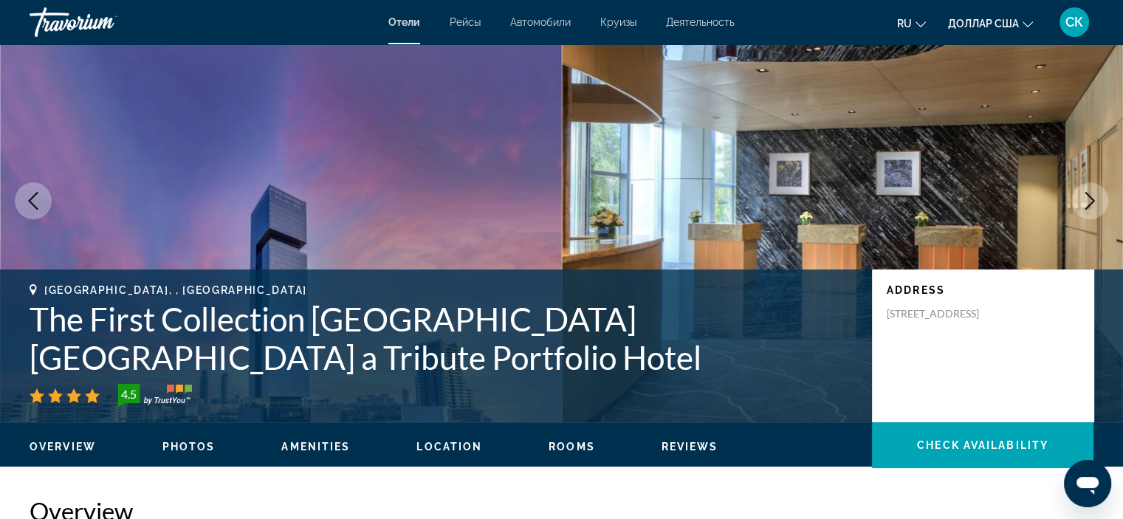
scroll to position [74, 0]
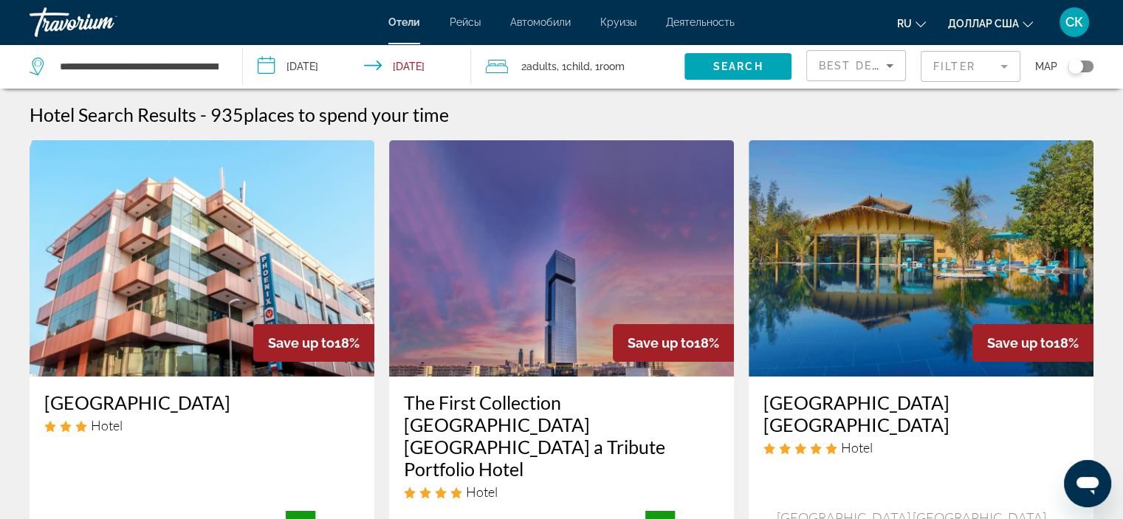
click at [541, 401] on h3 "The First Collection [GEOGRAPHIC_DATA] [GEOGRAPHIC_DATA] a Tribute Portfolio Ho…" at bounding box center [561, 435] width 315 height 89
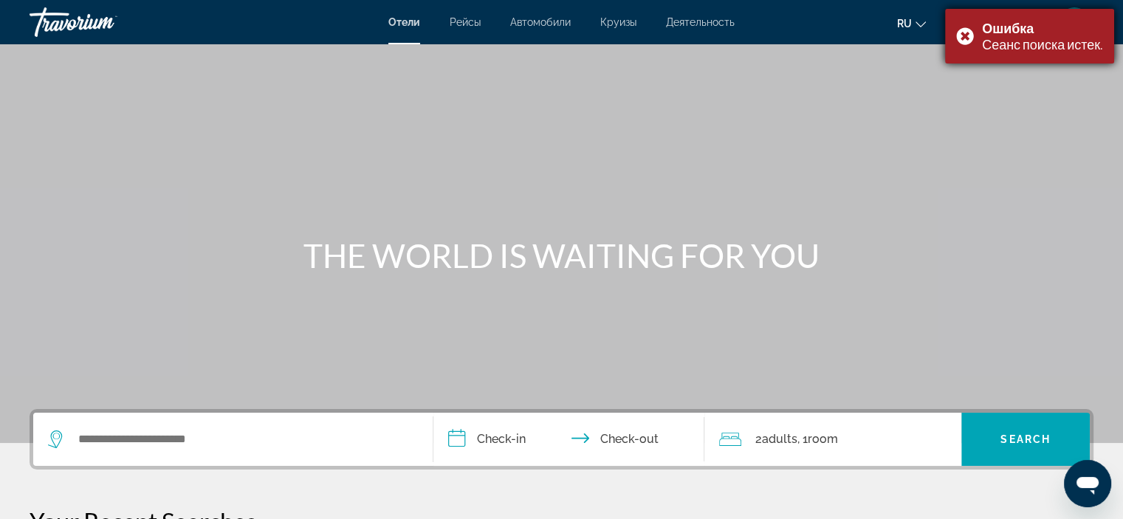
click at [966, 35] on div "Ошибка Сеанс поиска истек." at bounding box center [1029, 36] width 169 height 55
